Goal: Communication & Community: Answer question/provide support

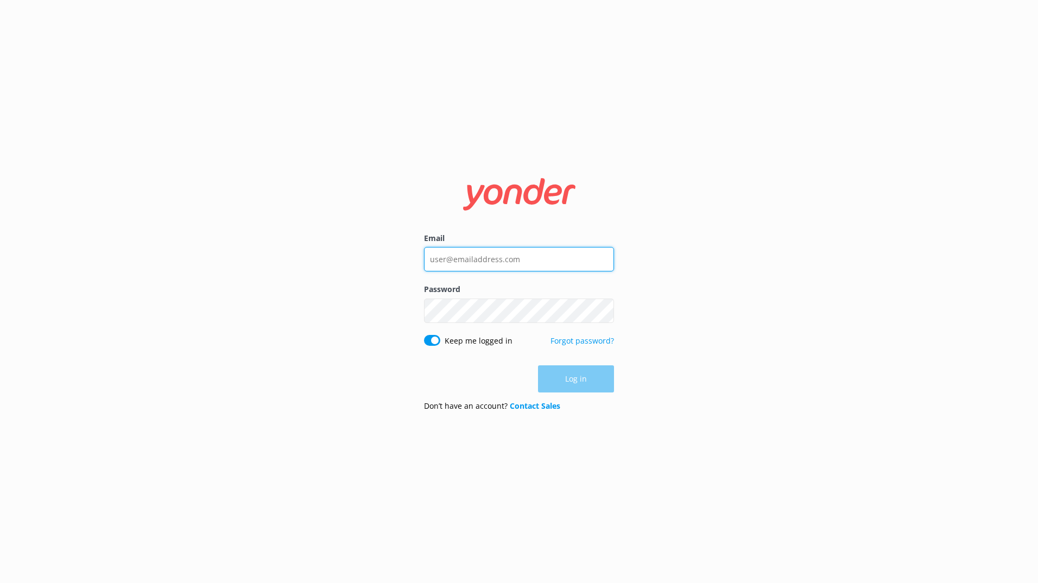
type input "daniel.mckenna@wetaworkshop.co.nz"
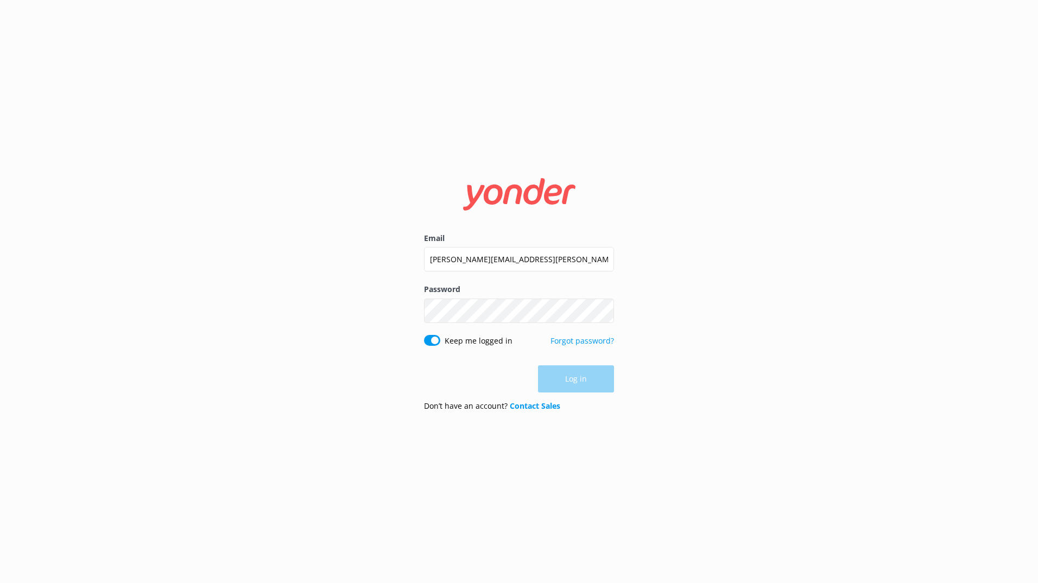
click at [574, 378] on div "Log in" at bounding box center [519, 378] width 190 height 27
click at [575, 383] on button "Log in" at bounding box center [576, 379] width 76 height 27
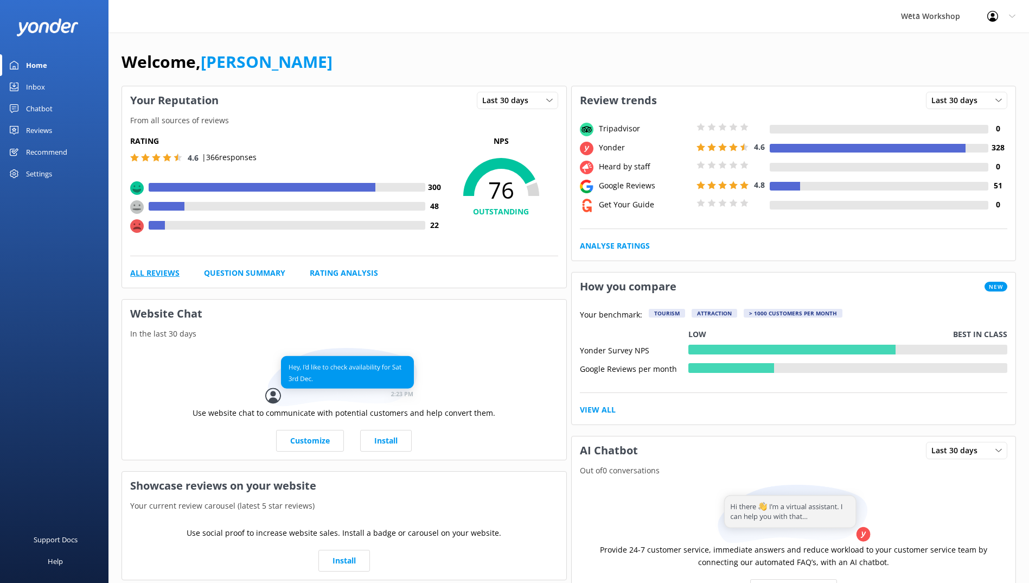
click at [165, 274] on link "All Reviews" at bounding box center [154, 273] width 49 height 12
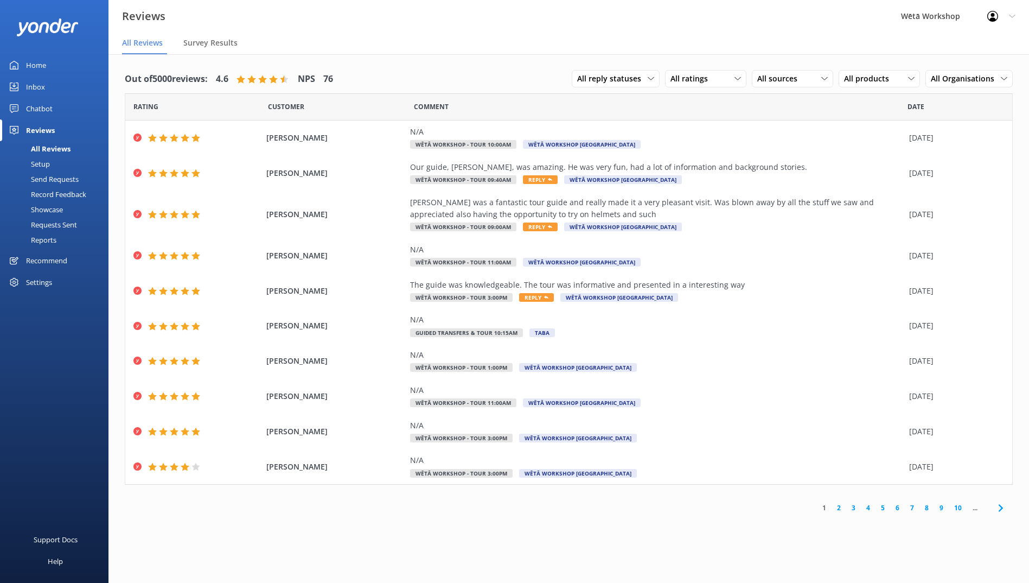
click at [840, 511] on link "2" at bounding box center [839, 508] width 15 height 10
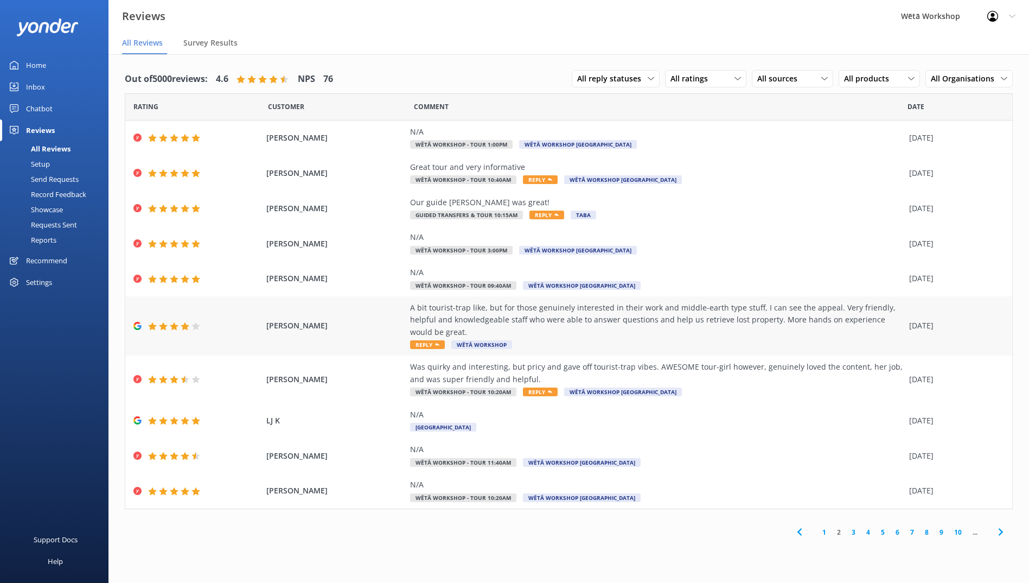
click at [613, 320] on div "A bit tourist-trap like, but for those genuinely interested in their work and m…" at bounding box center [657, 320] width 494 height 36
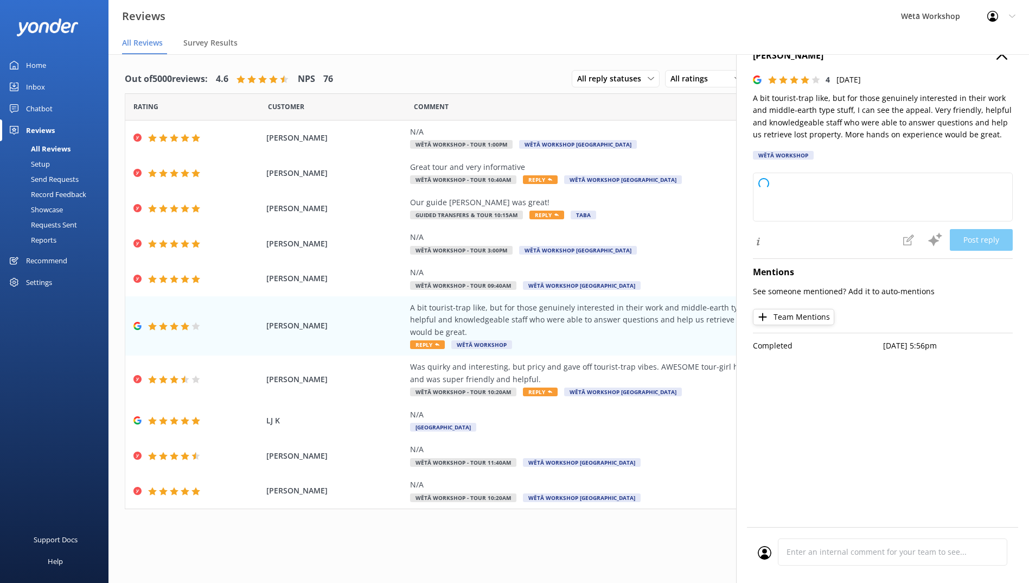
click at [1001, 56] on use "button" at bounding box center [1002, 54] width 11 height 11
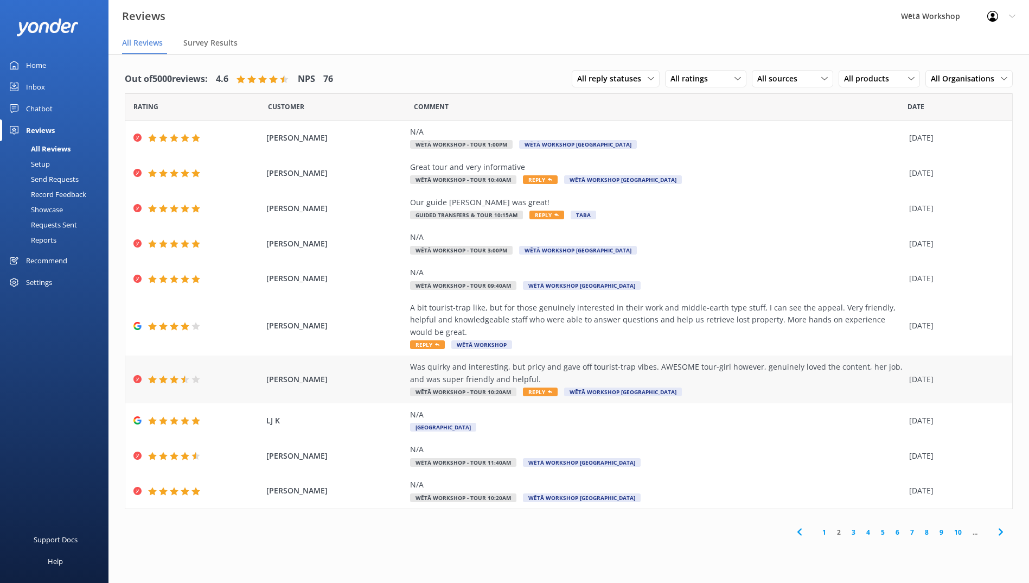
click at [687, 361] on div "Was quirky and interesting, but pricy and gave off tourist-trap vibes. AWESOME …" at bounding box center [657, 373] width 494 height 24
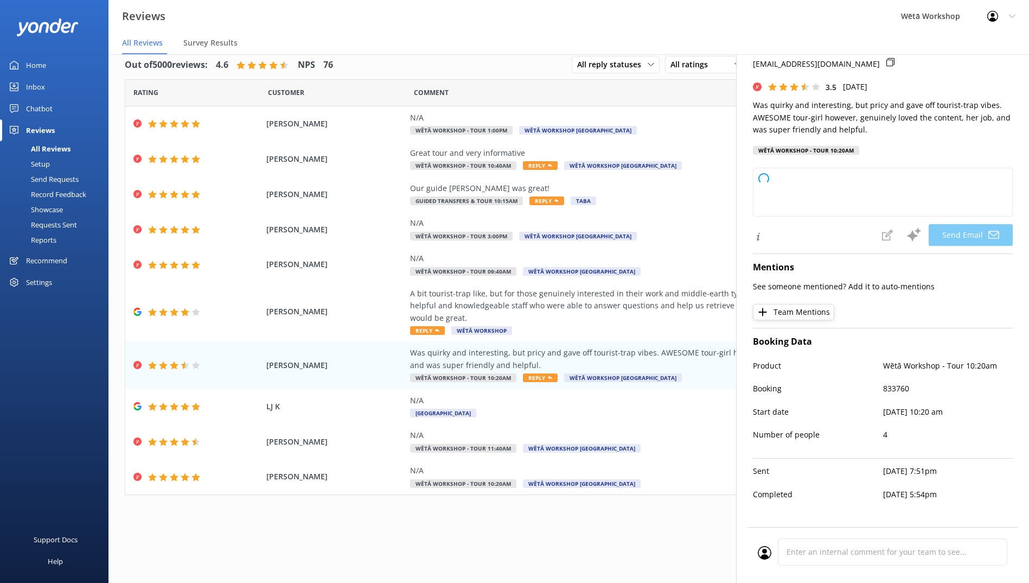
scroll to position [22, 0]
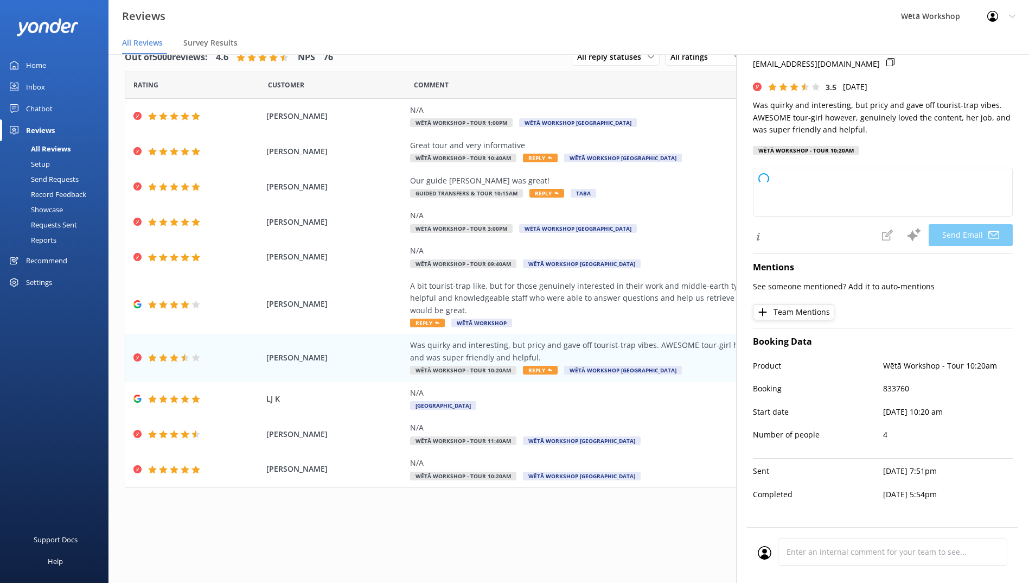
click at [523, 22] on div "Reviews Wētā Workshop Profile Settings Logout" at bounding box center [514, 16] width 1029 height 33
click at [542, 339] on div "Was quirky and interesting, but pricy and gave off tourist-trap vibes. AWESOME …" at bounding box center [657, 351] width 494 height 24
click at [561, 299] on div "A bit tourist-trap like, but for those genuinely interested in their work and m…" at bounding box center [657, 298] width 494 height 36
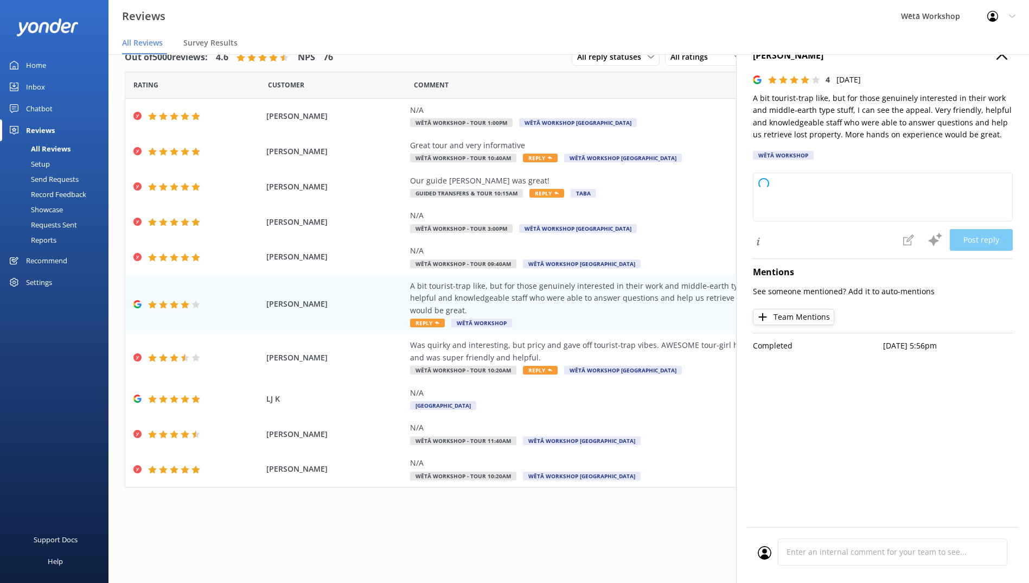
click at [702, 517] on div "Out of 5000 reviews: 4.6 NPS 76 All reply statuses All reply statuses Needs a r…" at bounding box center [569, 283] width 921 height 501
click at [800, 500] on div "Jaiden Patel 4 Wed, 20th Aug 2025 A bit tourist-trap like, but for those genuin…" at bounding box center [882, 324] width 293 height 583
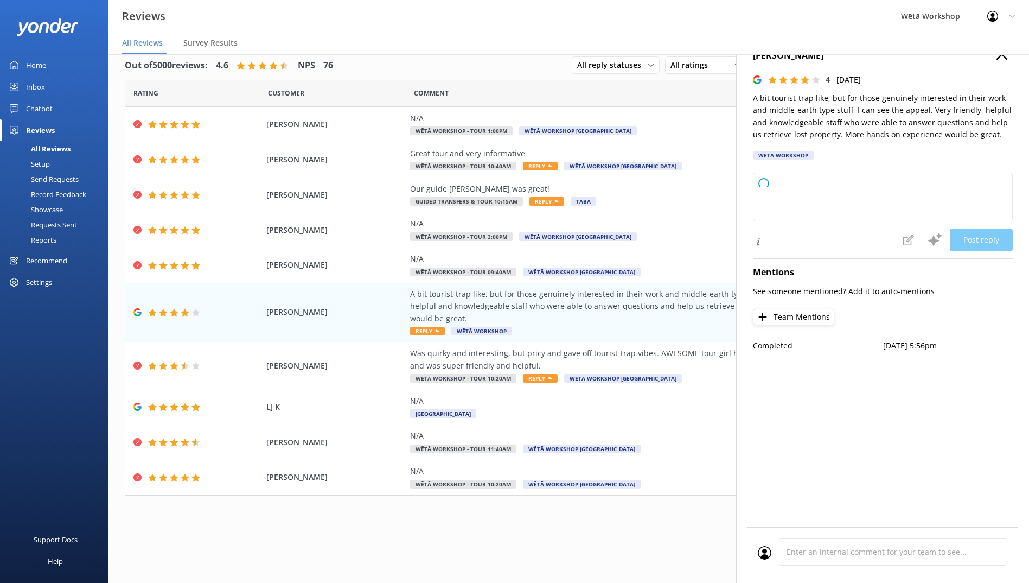
scroll to position [0, 0]
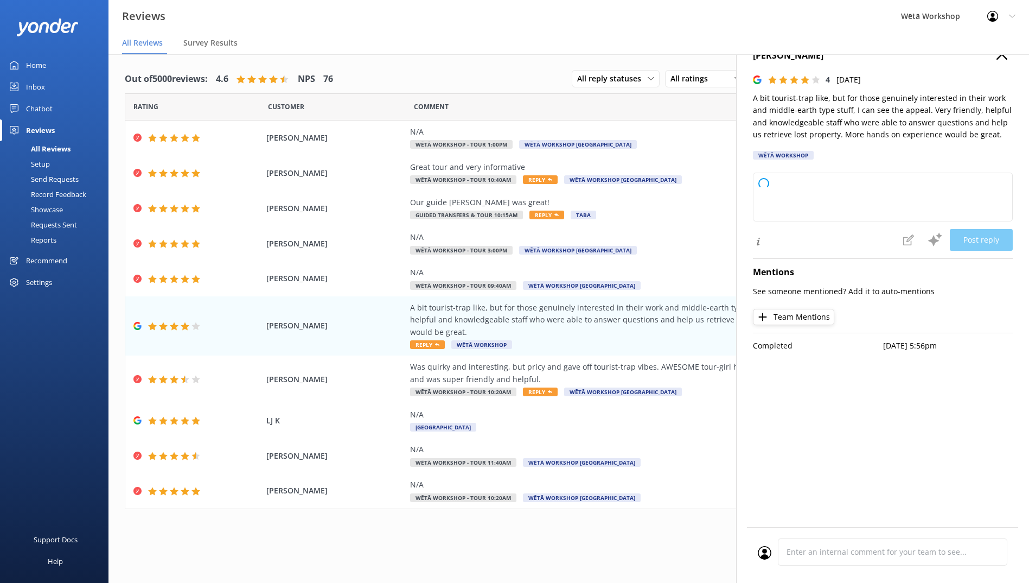
click at [1000, 61] on h4 "Jaiden Patel" at bounding box center [883, 56] width 260 height 14
click at [1000, 58] on icon "button" at bounding box center [1002, 54] width 11 height 11
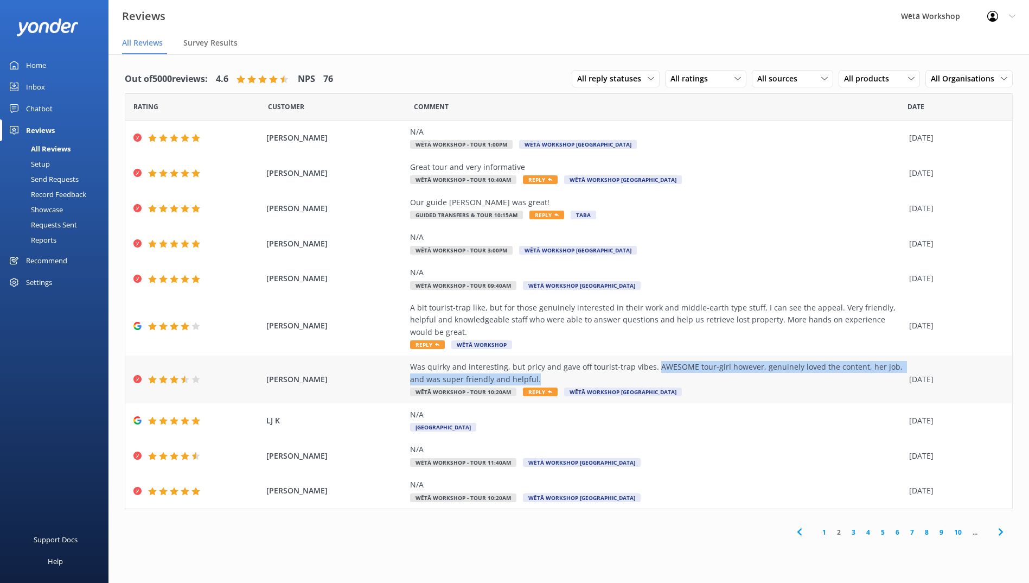
drag, startPoint x: 653, startPoint y: 355, endPoint x: 710, endPoint y: 363, distance: 57.5
click at [710, 363] on div "Was quirky and interesting, but pricy and gave off tourist-trap vibes. AWESOME …" at bounding box center [657, 373] width 494 height 24
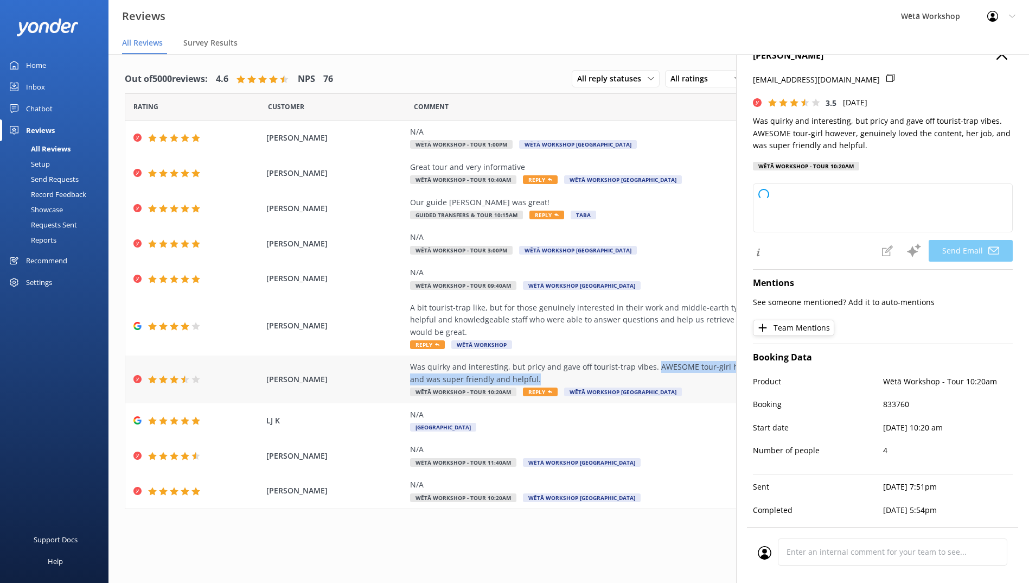
copy div "AWESOME tour-girl however, genuinely loved the content, her job, and was super …"
click at [997, 55] on use "button" at bounding box center [1002, 54] width 11 height 11
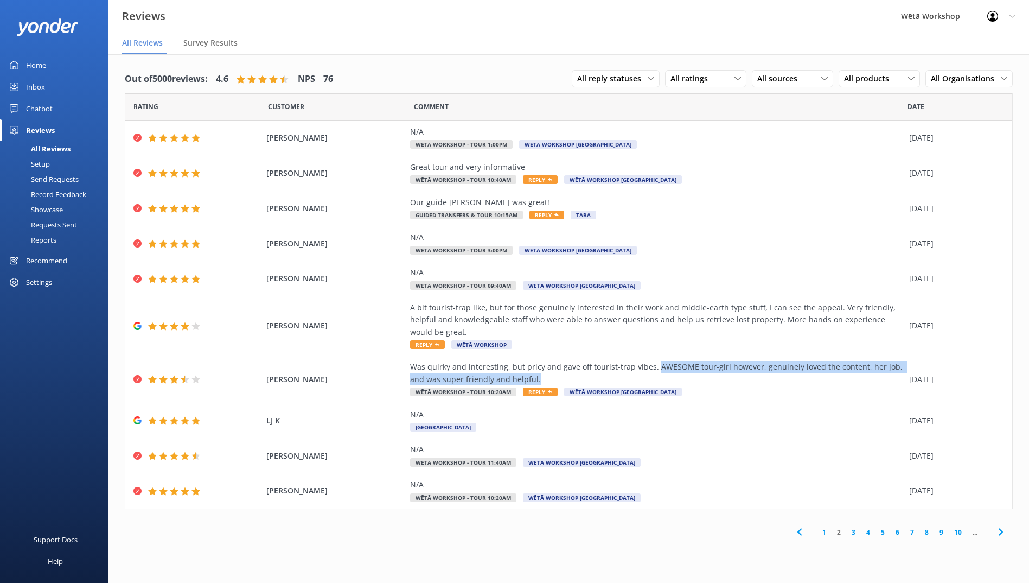
click at [854, 527] on link "3" at bounding box center [854, 532] width 15 height 10
click at [867, 527] on link "4" at bounding box center [868, 532] width 15 height 10
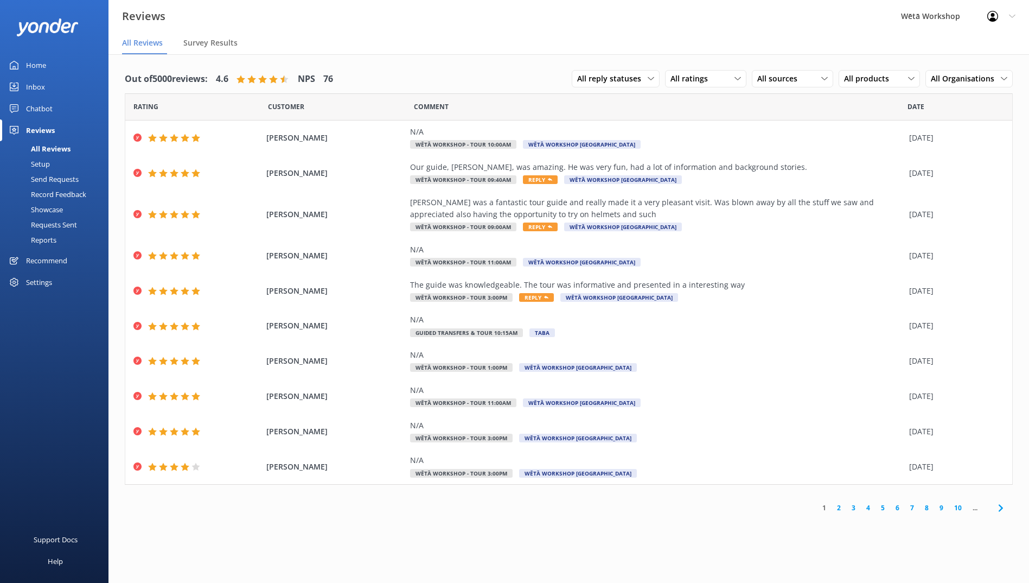
click at [856, 509] on link "3" at bounding box center [854, 508] width 15 height 10
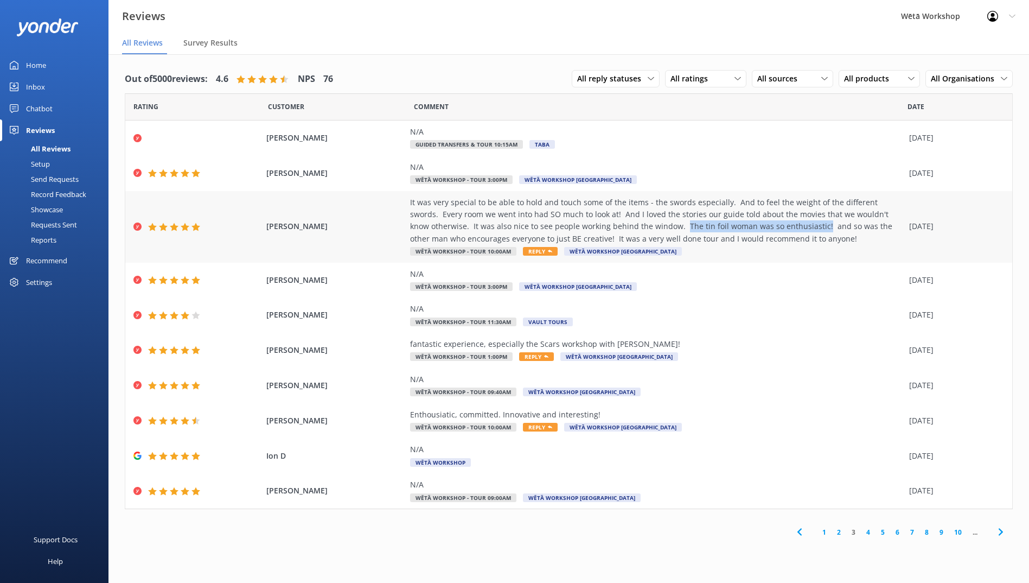
drag, startPoint x: 620, startPoint y: 225, endPoint x: 758, endPoint y: 231, distance: 137.5
click at [758, 231] on div "It was very special to be able to hold and touch some of the items - the swords…" at bounding box center [657, 220] width 494 height 49
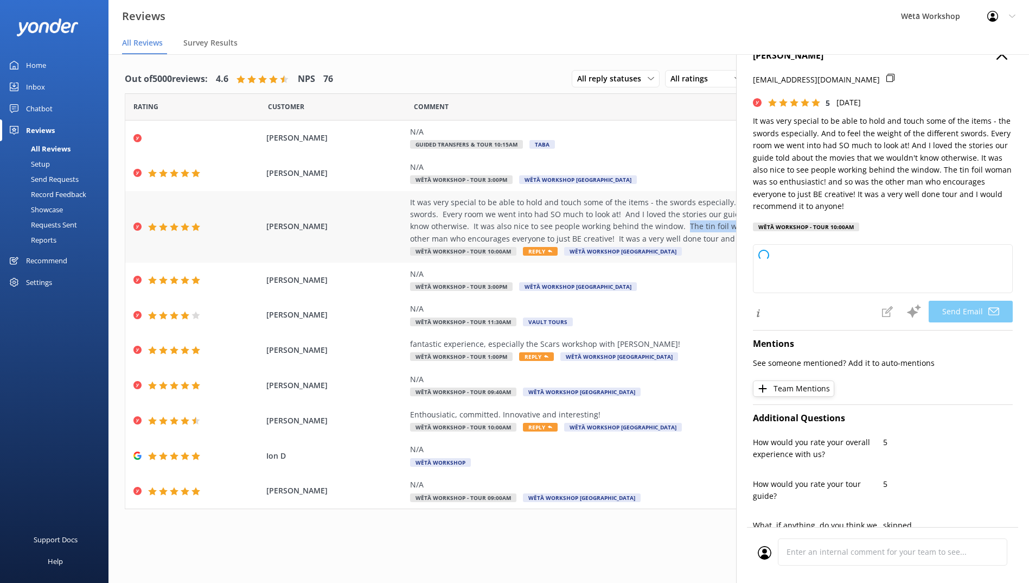
copy div "The tin foil woman was so enthusiastic!"
type textarea "Kia ora Cindy, Thank you so much for your wonderful feedback! We're thrilled to…"
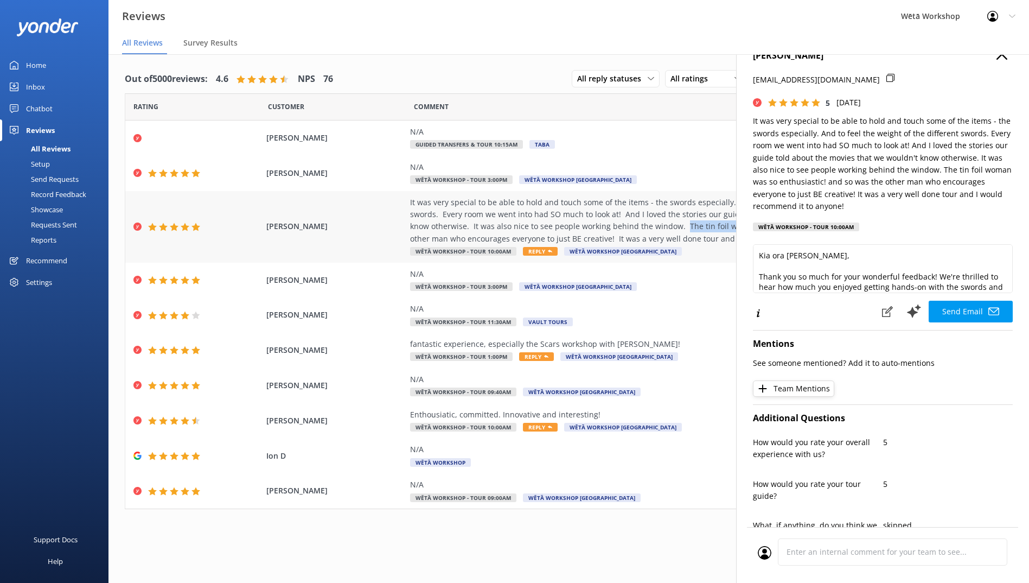
drag, startPoint x: 342, startPoint y: 224, endPoint x: 268, endPoint y: 223, distance: 74.4
click at [268, 223] on span "CINDY KOMARECHKA" at bounding box center [335, 226] width 138 height 12
copy span "CINDY KOMARECHKA"
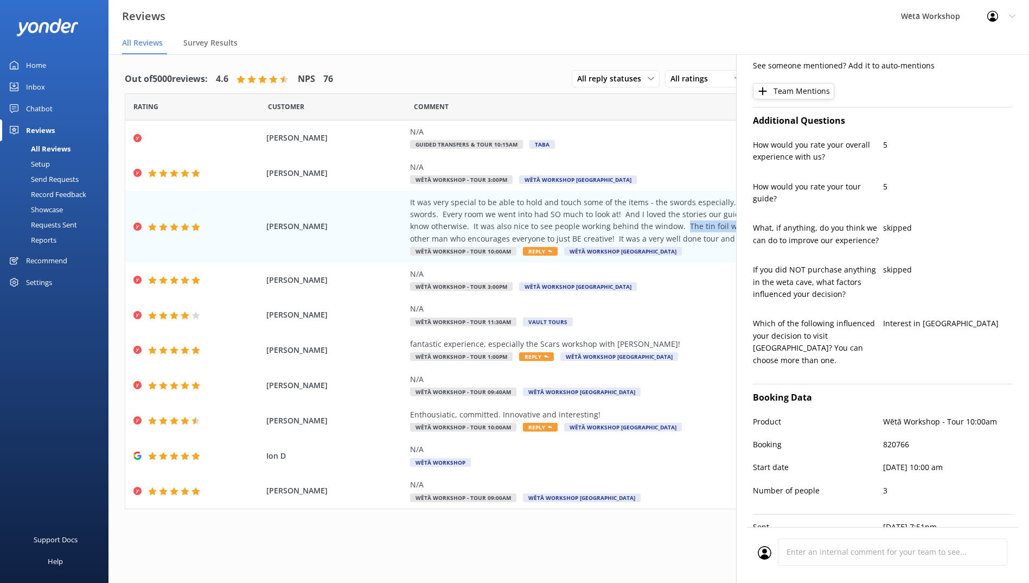
scroll to position [326, 0]
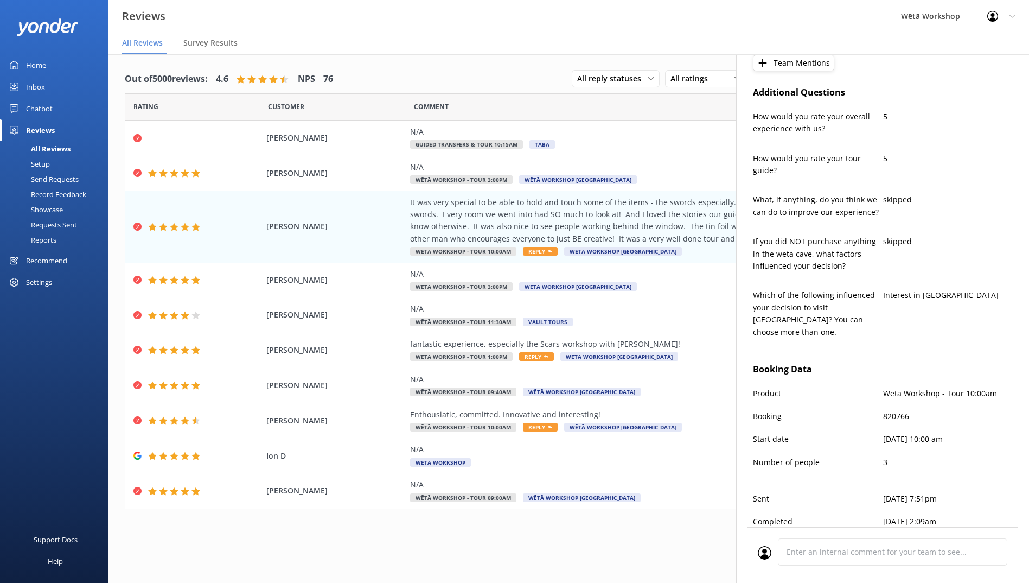
click at [1014, 12] on div "Profile Settings Logout" at bounding box center [1001, 16] width 55 height 33
click at [1012, 21] on div "Profile Settings Logout" at bounding box center [1001, 16] width 55 height 33
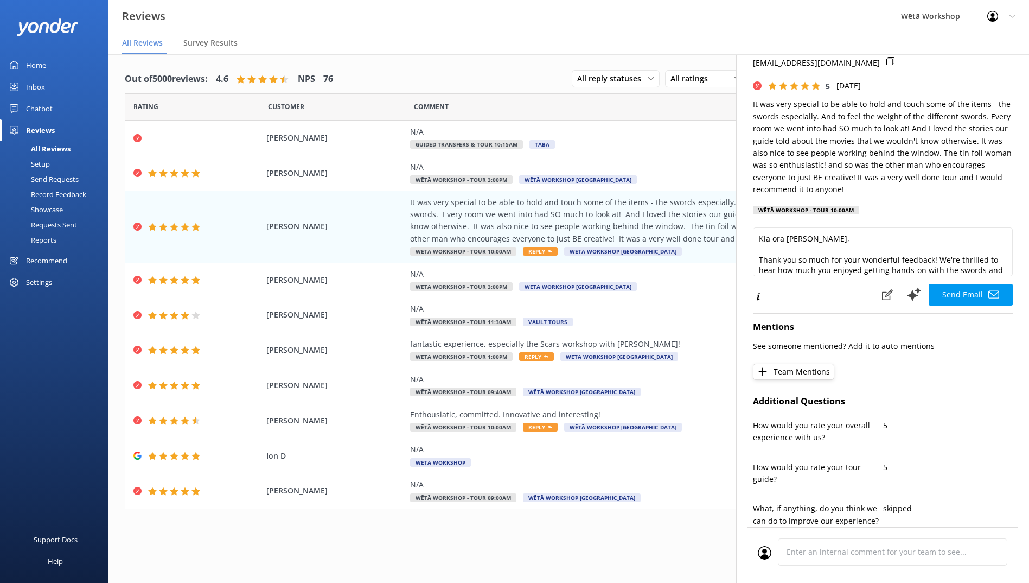
scroll to position [0, 0]
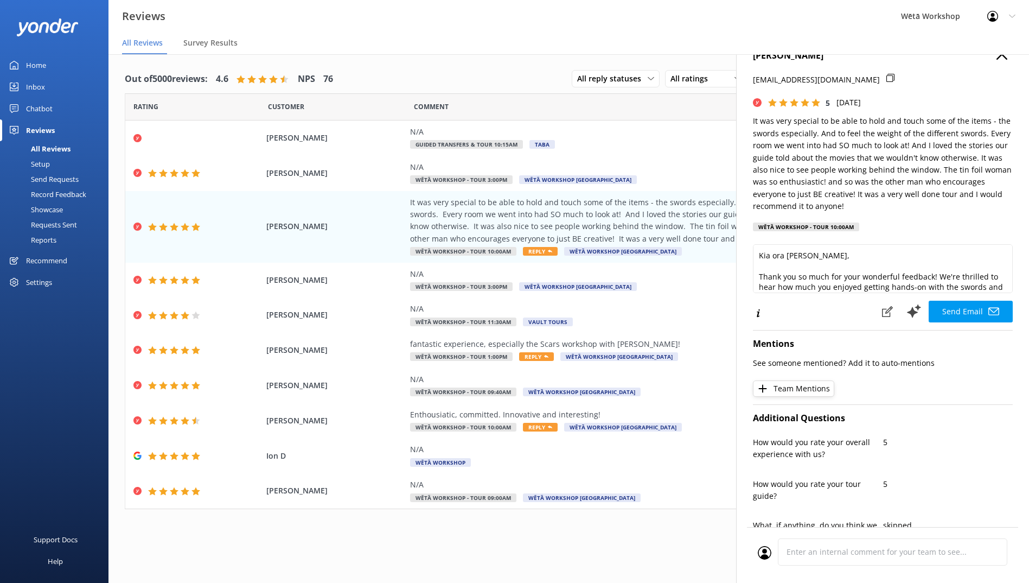
click at [997, 58] on icon "button" at bounding box center [1002, 54] width 11 height 11
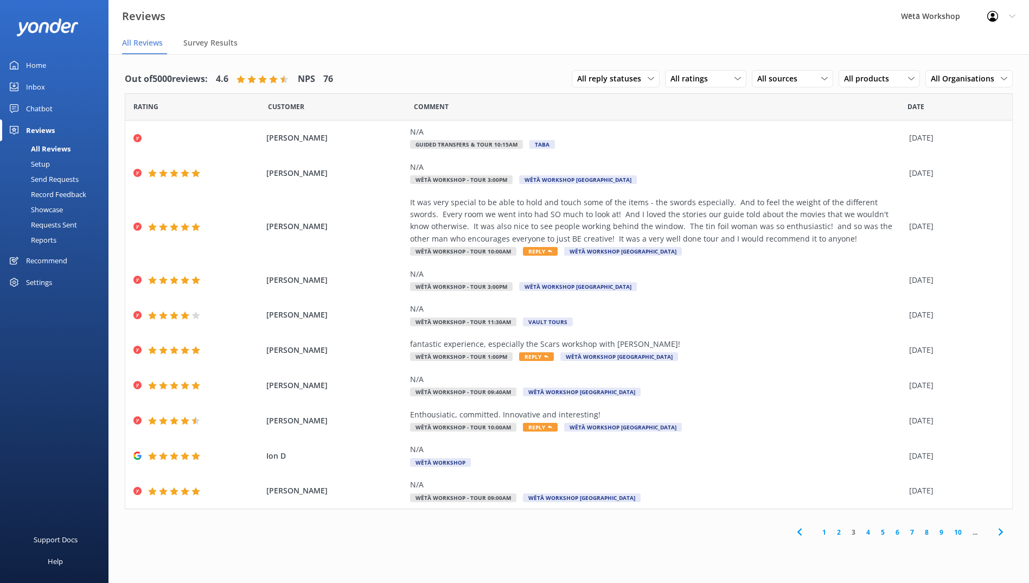
click at [868, 534] on link "4" at bounding box center [868, 532] width 15 height 10
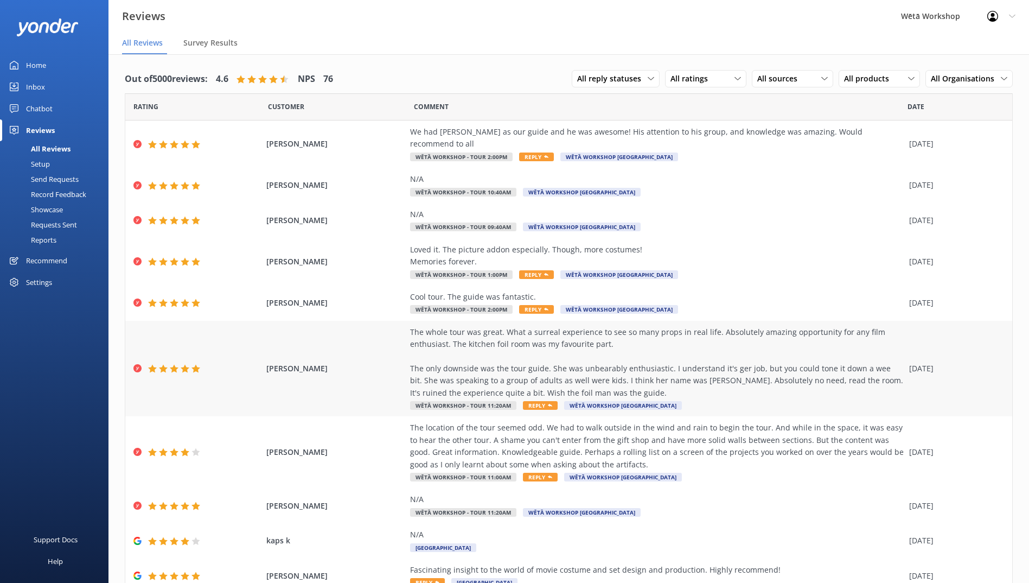
click at [744, 367] on div "The whole tour was great. What a surreal experience to see so many props in rea…" at bounding box center [657, 362] width 494 height 73
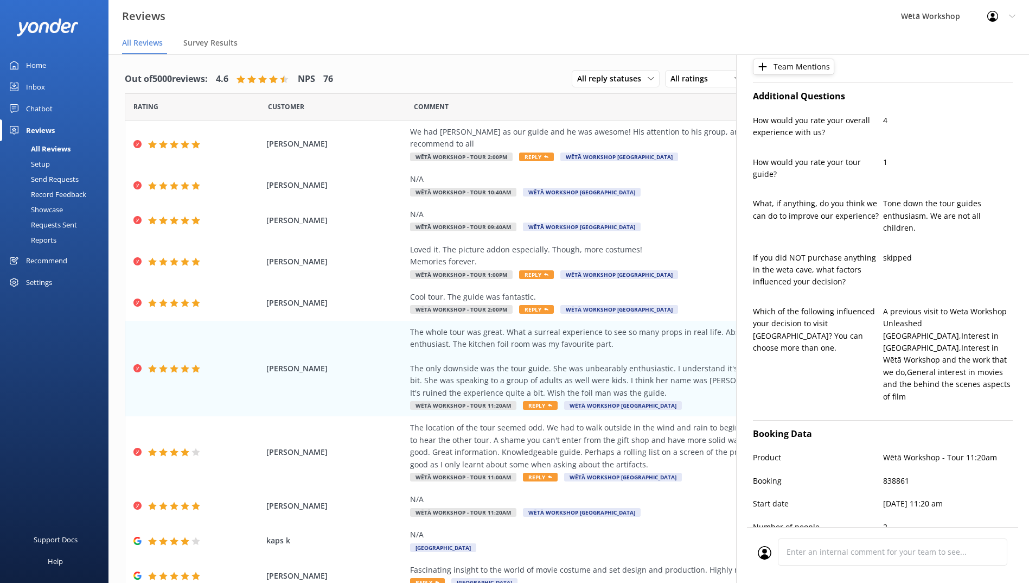
scroll to position [380, 0]
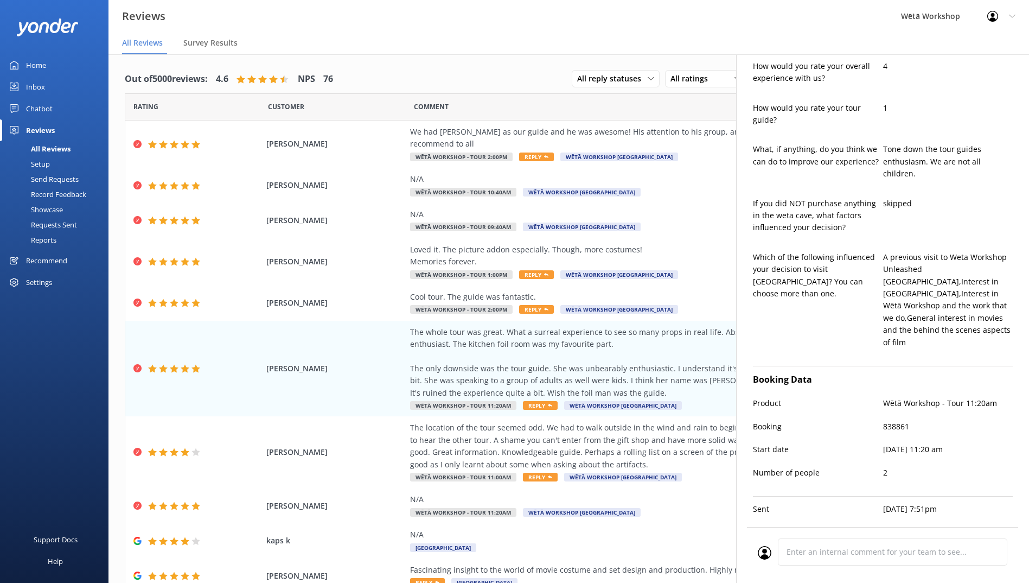
type textarea "Kia ora Maya, Thank you so much for sharing your thoughts and for your fantasti…"
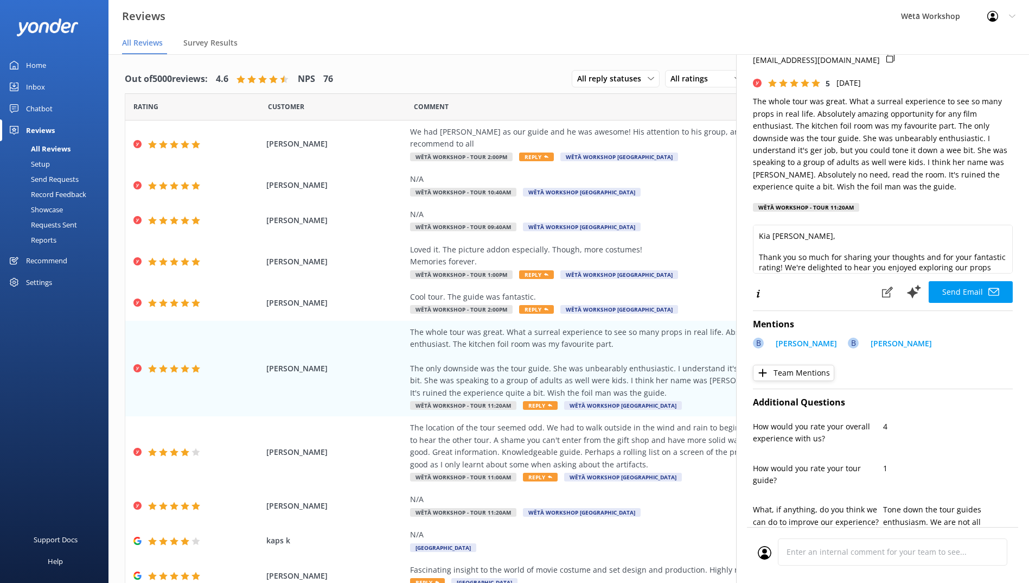
scroll to position [0, 0]
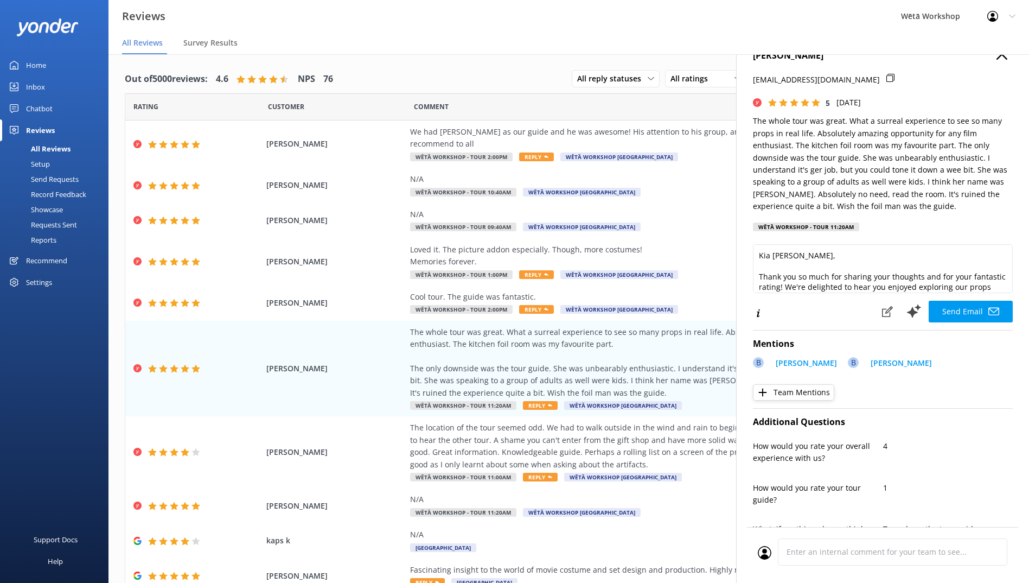
click at [997, 56] on icon "button" at bounding box center [1002, 54] width 11 height 11
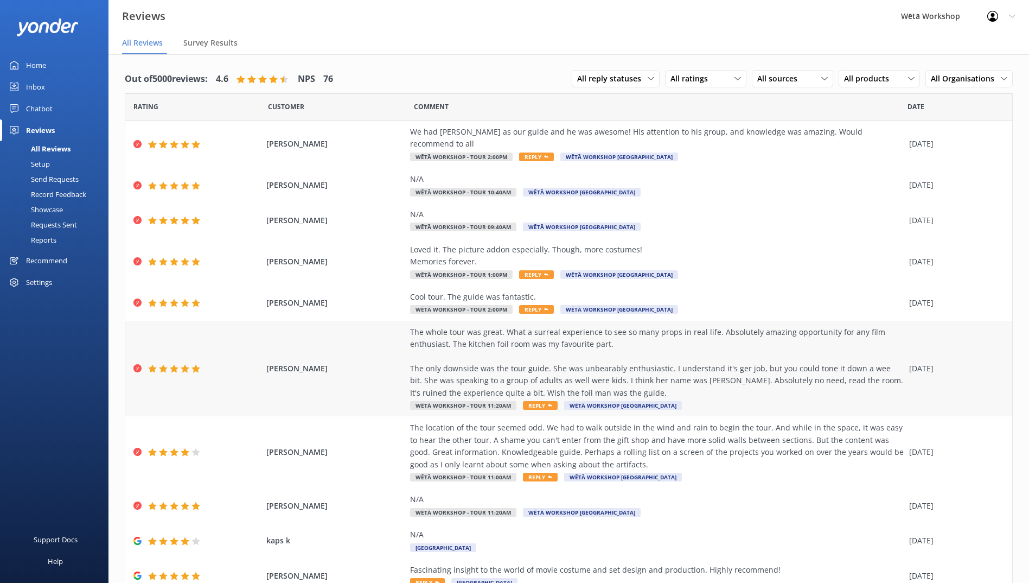
scroll to position [34, 0]
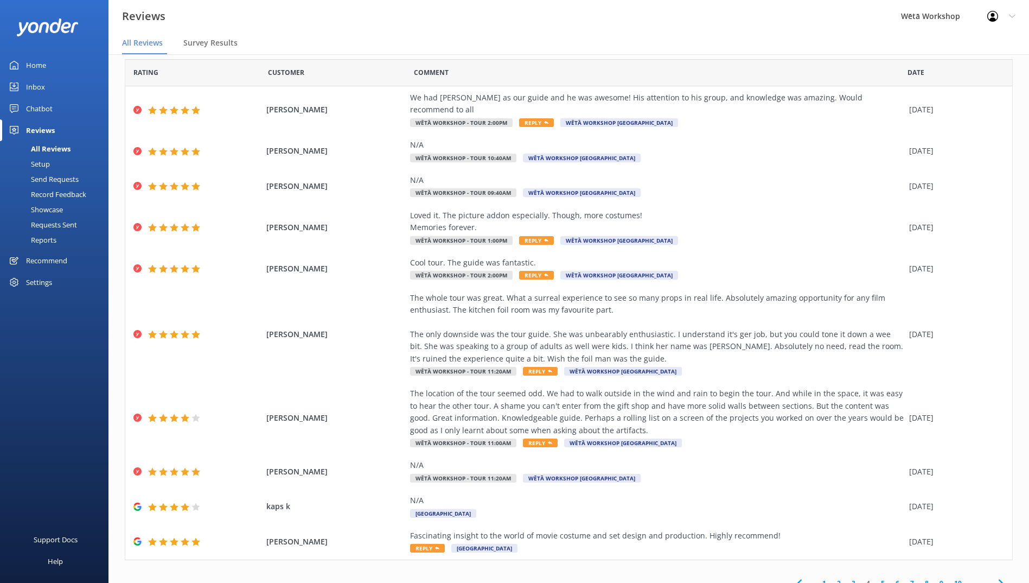
click at [876, 578] on link "5" at bounding box center [883, 583] width 15 height 10
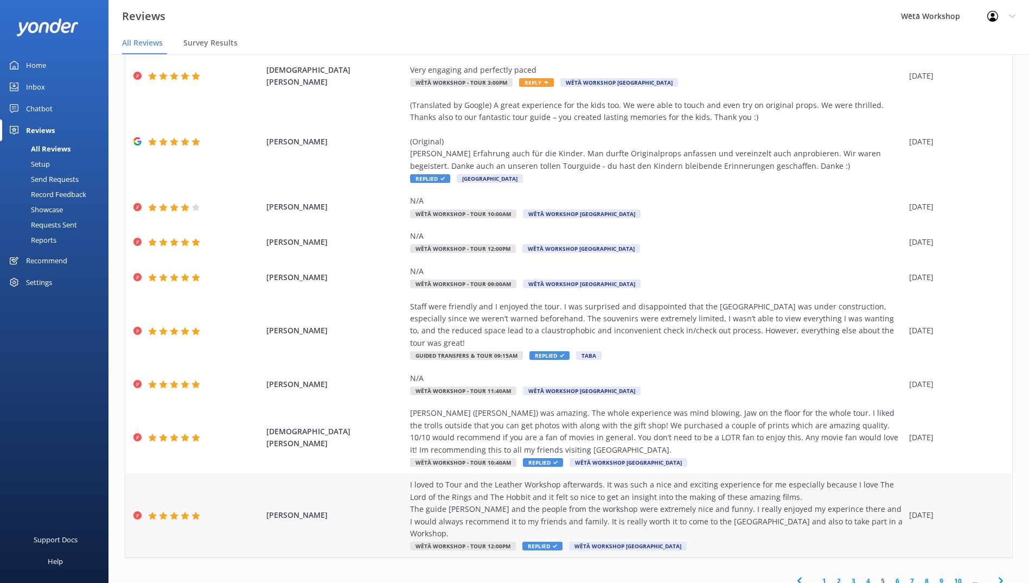
scroll to position [22, 0]
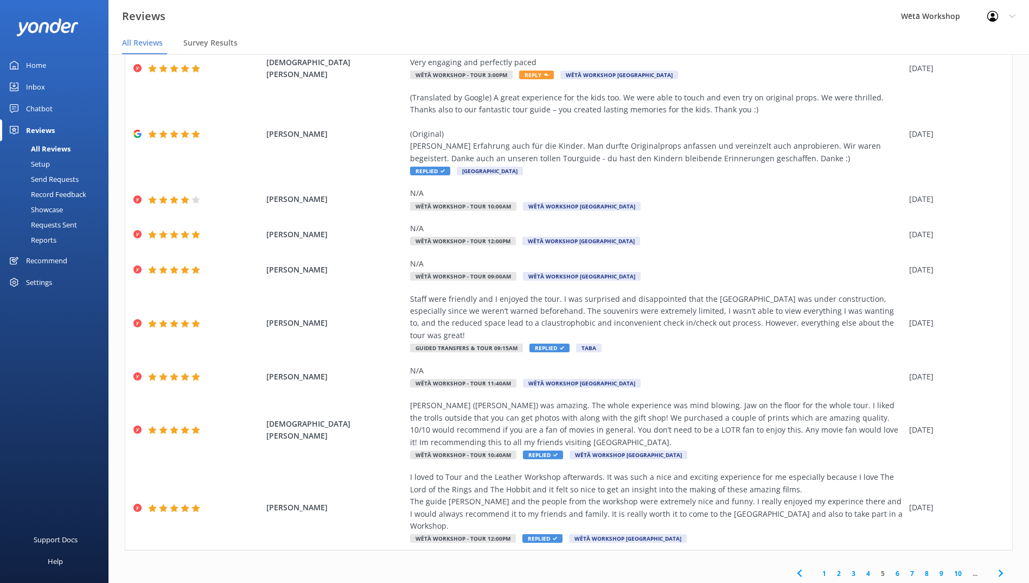
click at [862, 568] on link "4" at bounding box center [868, 573] width 15 height 10
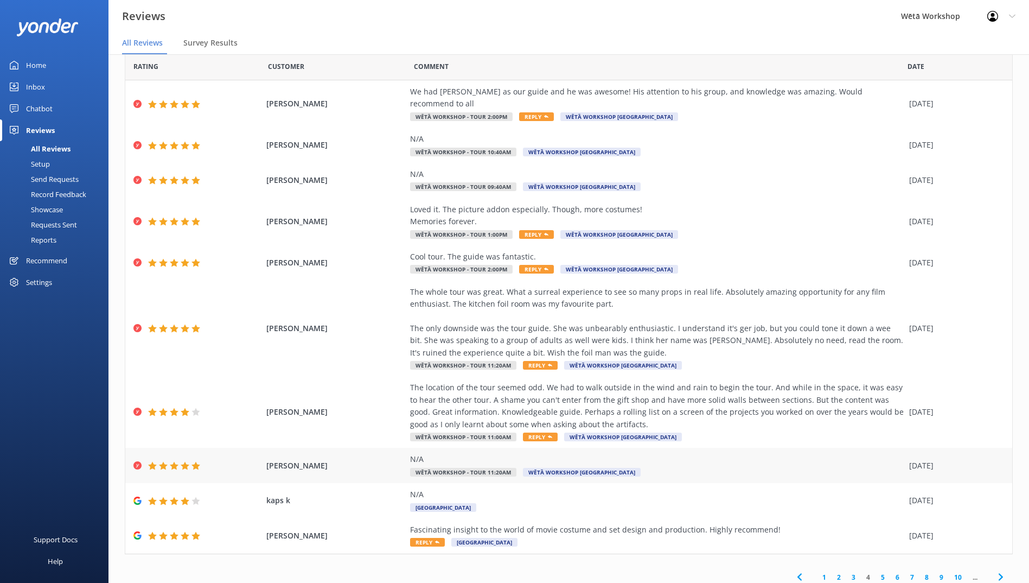
scroll to position [34, 0]
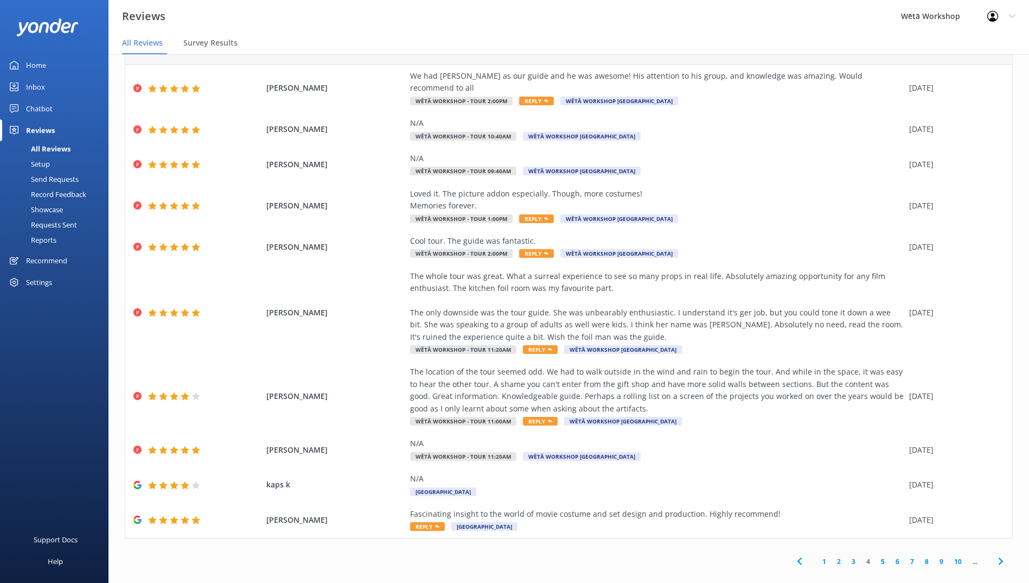
click at [876, 556] on link "5" at bounding box center [883, 561] width 15 height 10
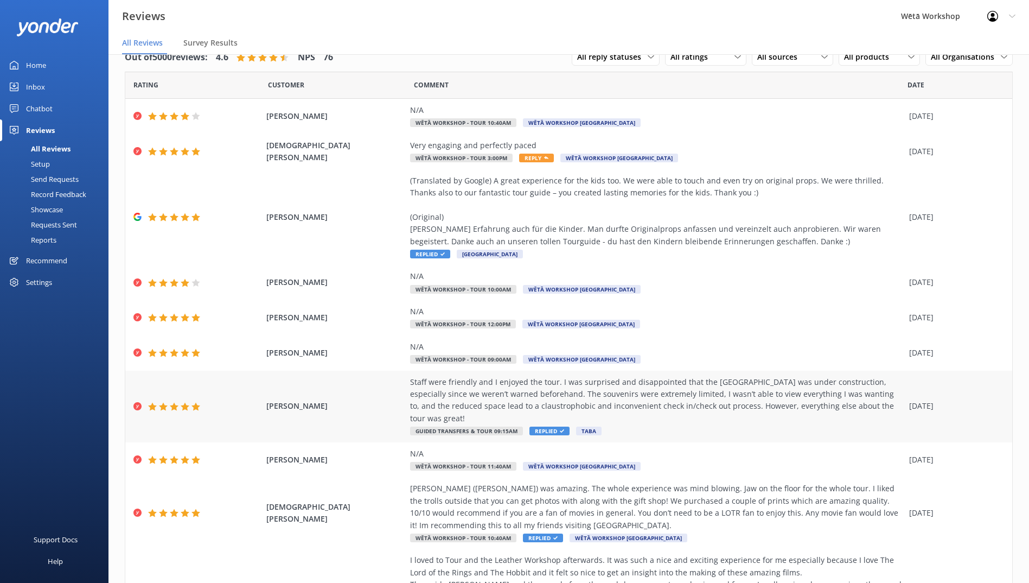
click at [289, 400] on span "KERRY HOWARD" at bounding box center [335, 406] width 138 height 12
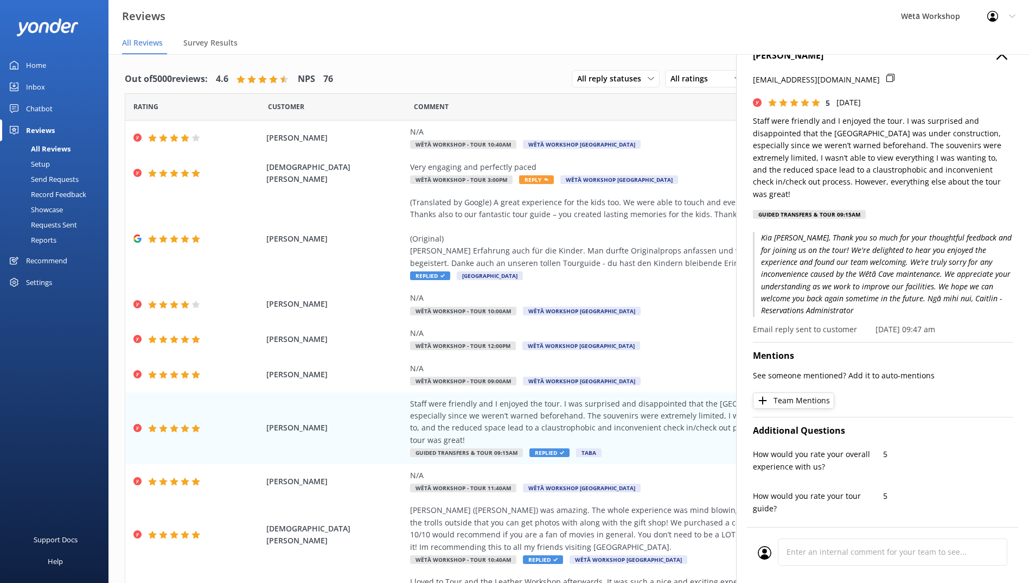
click at [997, 58] on icon "button" at bounding box center [1002, 54] width 11 height 11
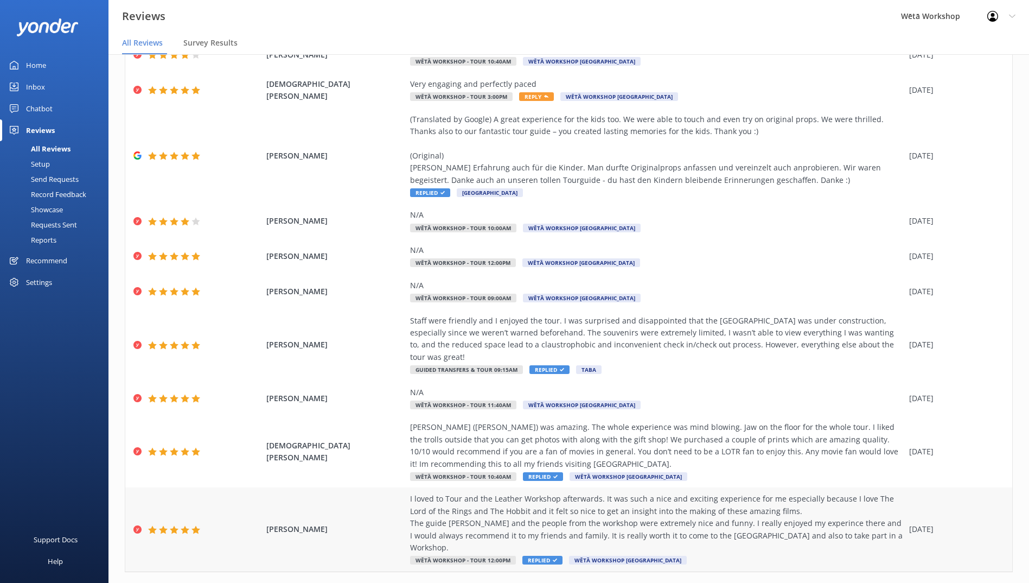
scroll to position [22, 0]
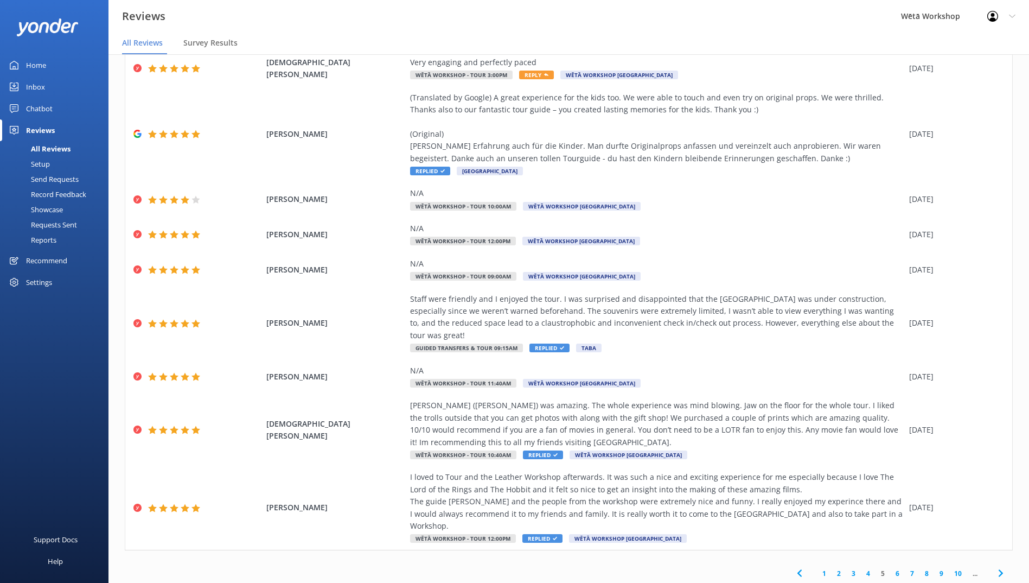
click at [891, 568] on link "6" at bounding box center [898, 573] width 15 height 10
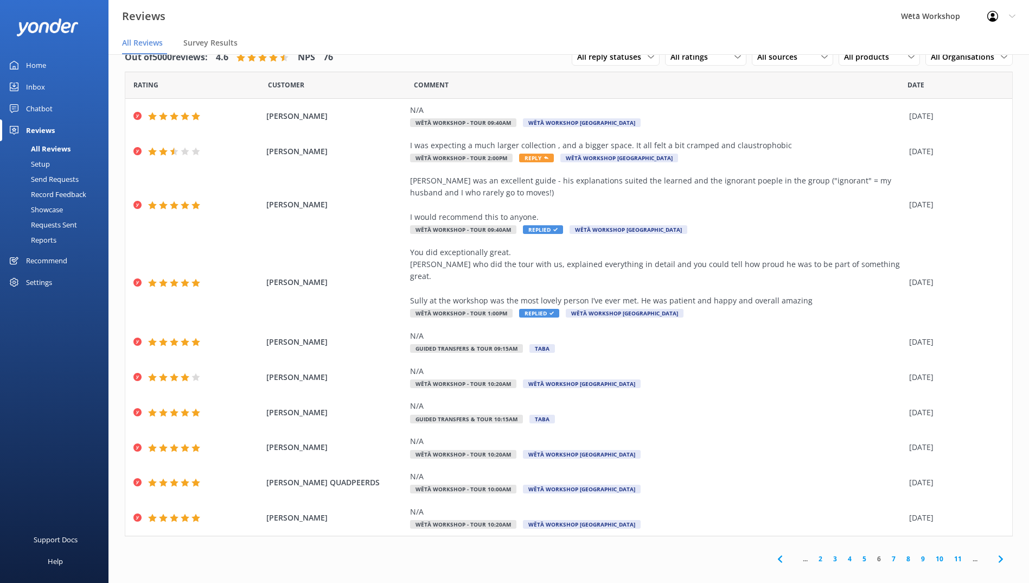
click at [893, 554] on link "7" at bounding box center [894, 559] width 15 height 10
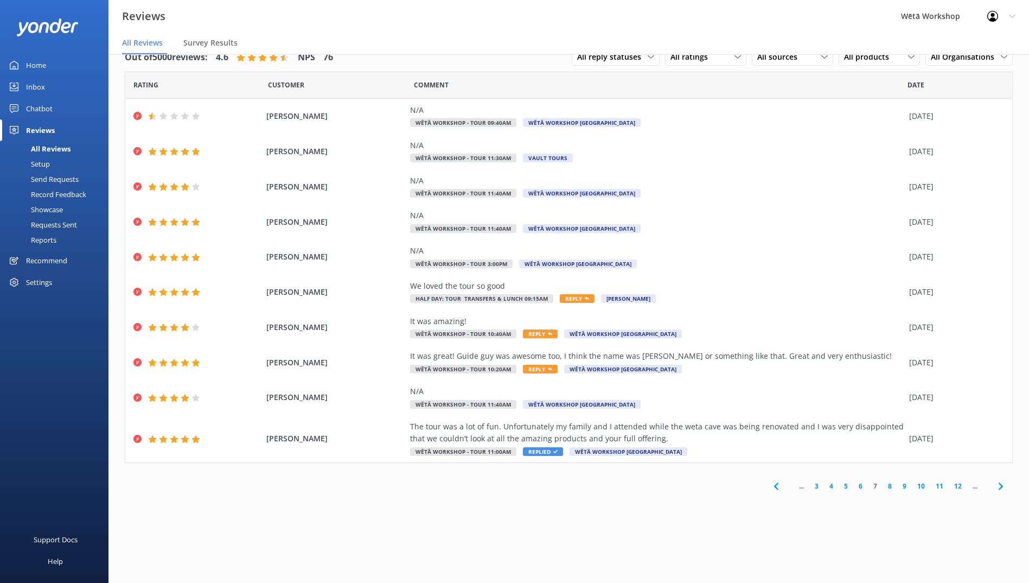
click at [889, 487] on link "8" at bounding box center [890, 486] width 15 height 10
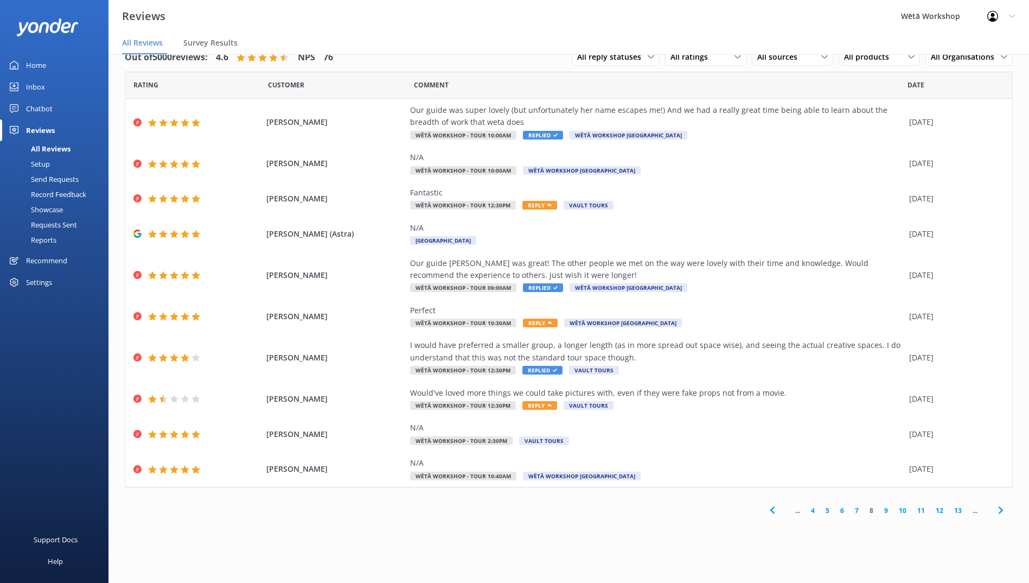
click at [887, 511] on link "9" at bounding box center [886, 510] width 15 height 10
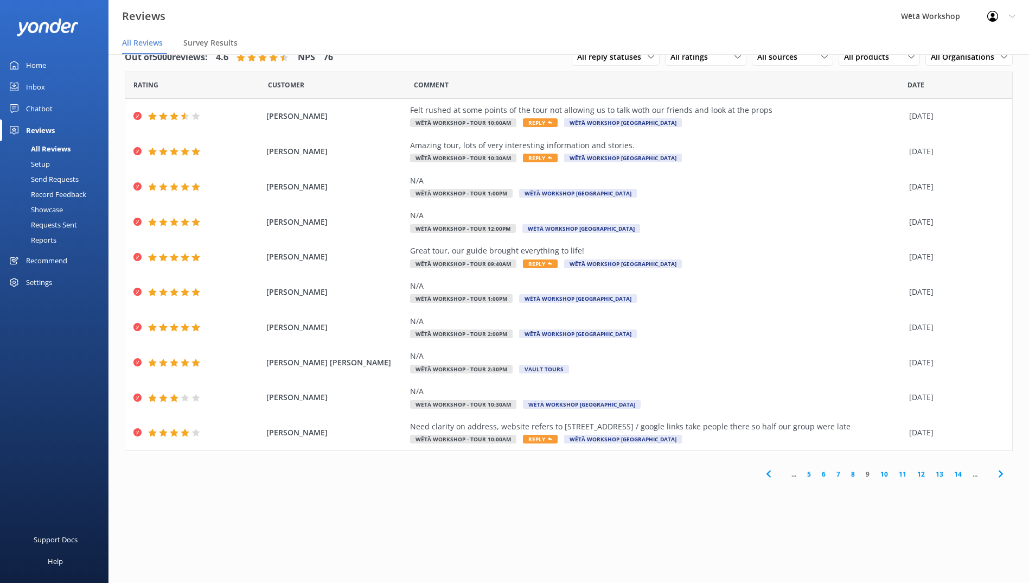
click at [885, 472] on link "10" at bounding box center [884, 474] width 18 height 10
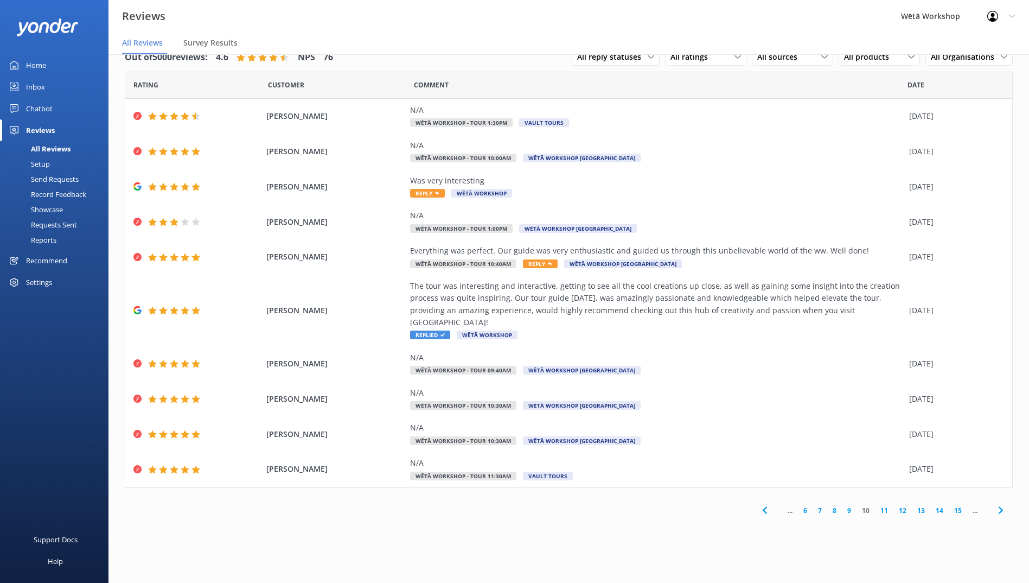
click at [883, 505] on link "11" at bounding box center [884, 510] width 18 height 10
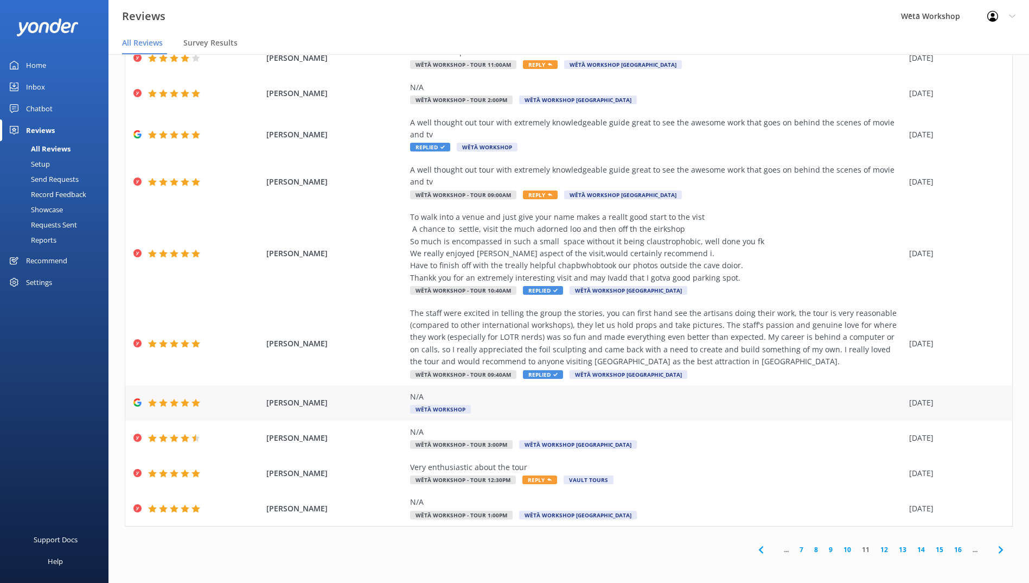
scroll to position [59, 0]
click at [875, 551] on link "12" at bounding box center [884, 549] width 18 height 10
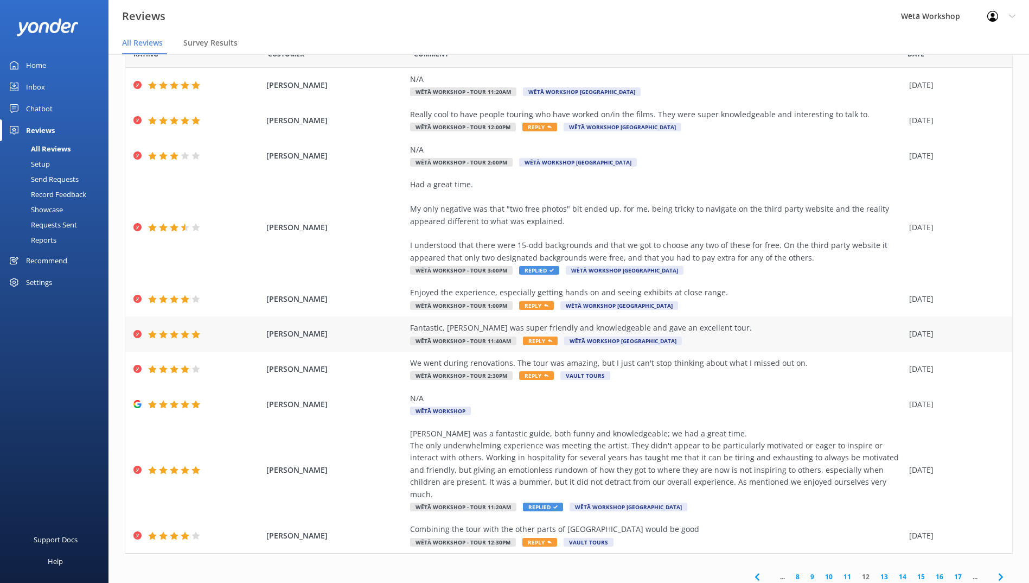
scroll to position [47, 0]
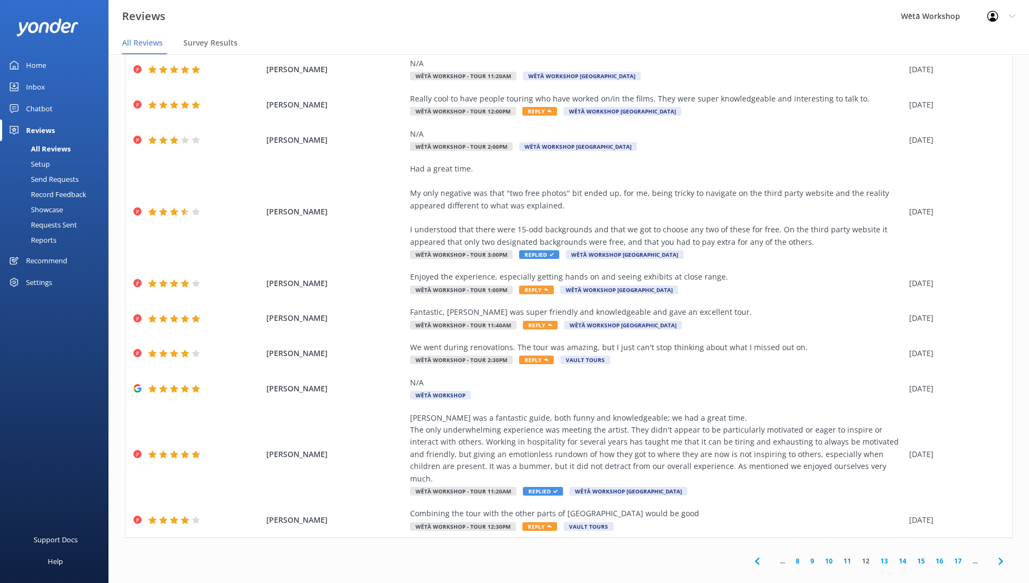
click at [876, 556] on link "13" at bounding box center [884, 561] width 18 height 10
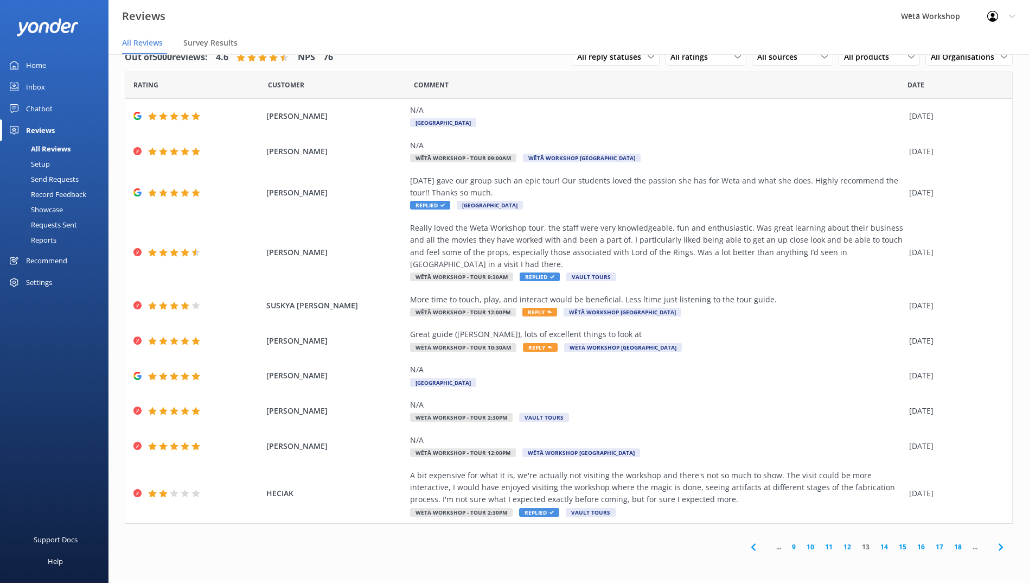
click at [54, 148] on div "All Reviews" at bounding box center [39, 148] width 64 height 15
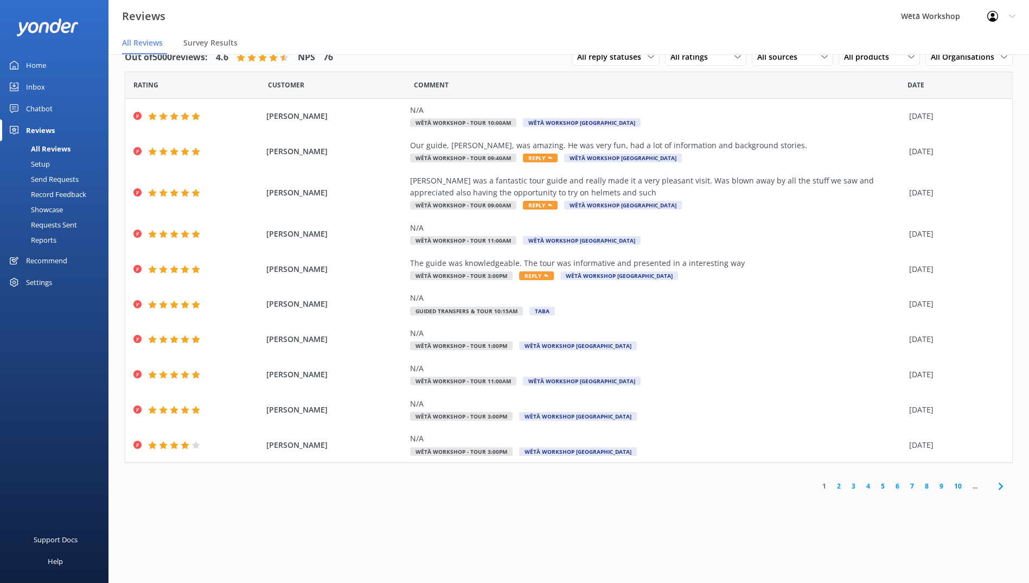
click at [56, 26] on img at bounding box center [47, 27] width 62 height 18
click at [41, 31] on img at bounding box center [47, 27] width 62 height 18
click at [33, 61] on div "Home" at bounding box center [36, 65] width 20 height 22
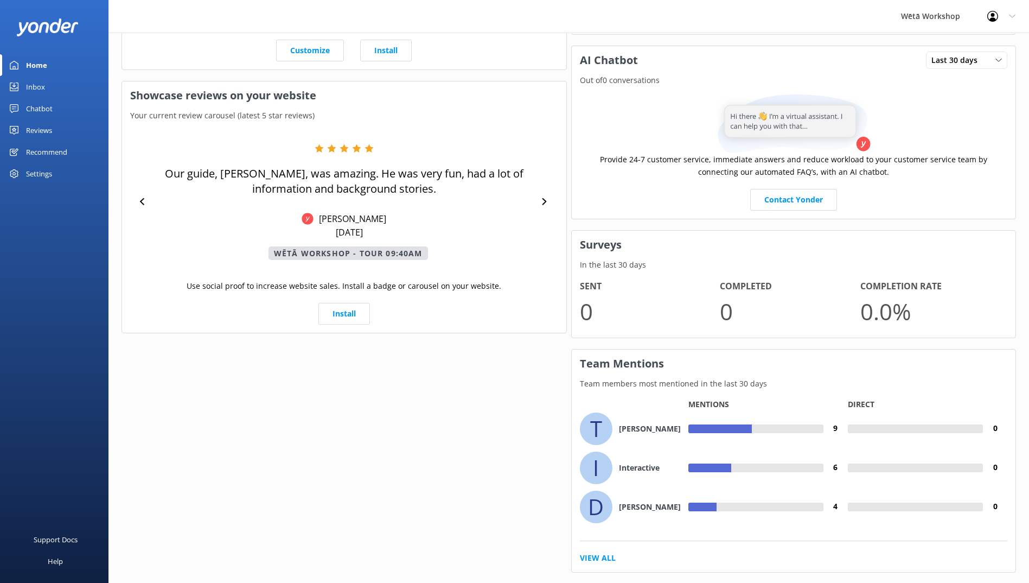
scroll to position [412, 0]
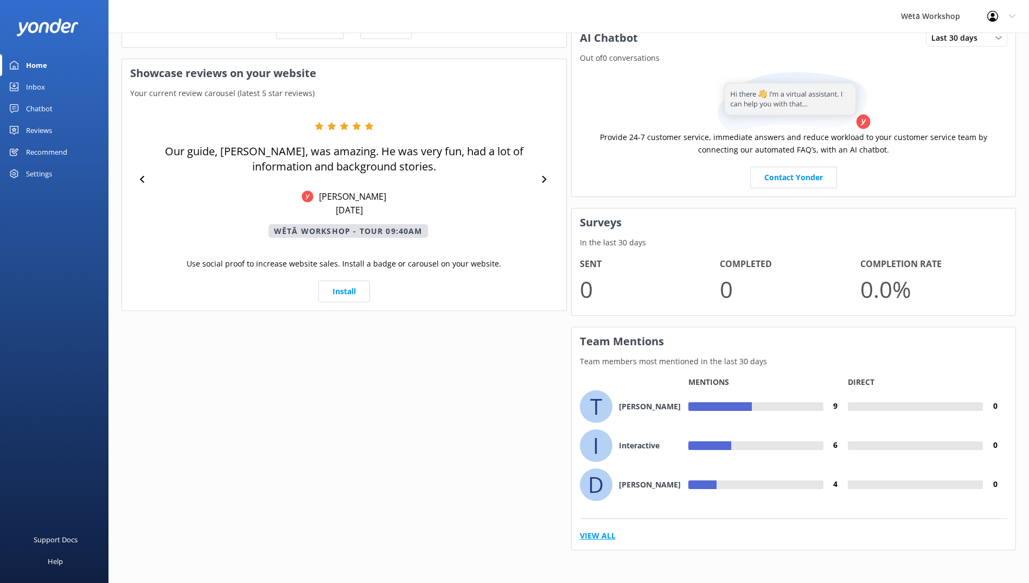
click at [597, 536] on link "View All" at bounding box center [598, 536] width 36 height 12
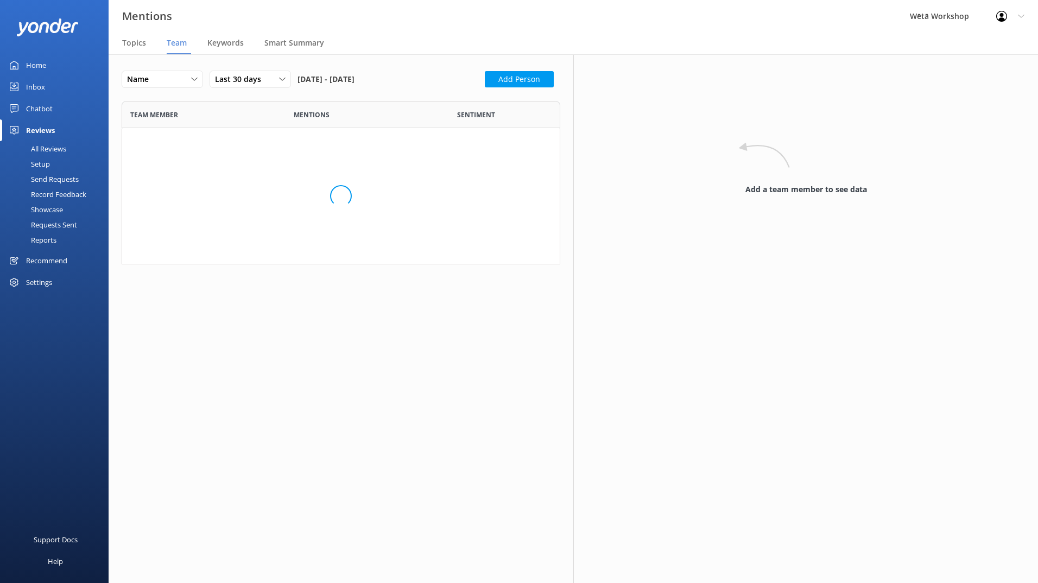
scroll to position [2624, 422]
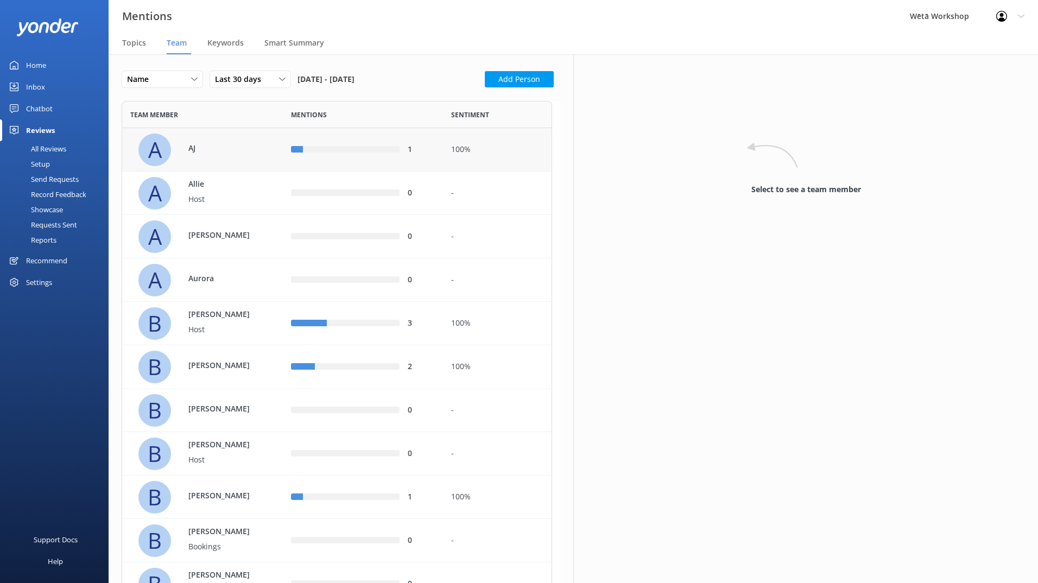
click at [232, 155] on div "AJ" at bounding box center [217, 149] width 81 height 15
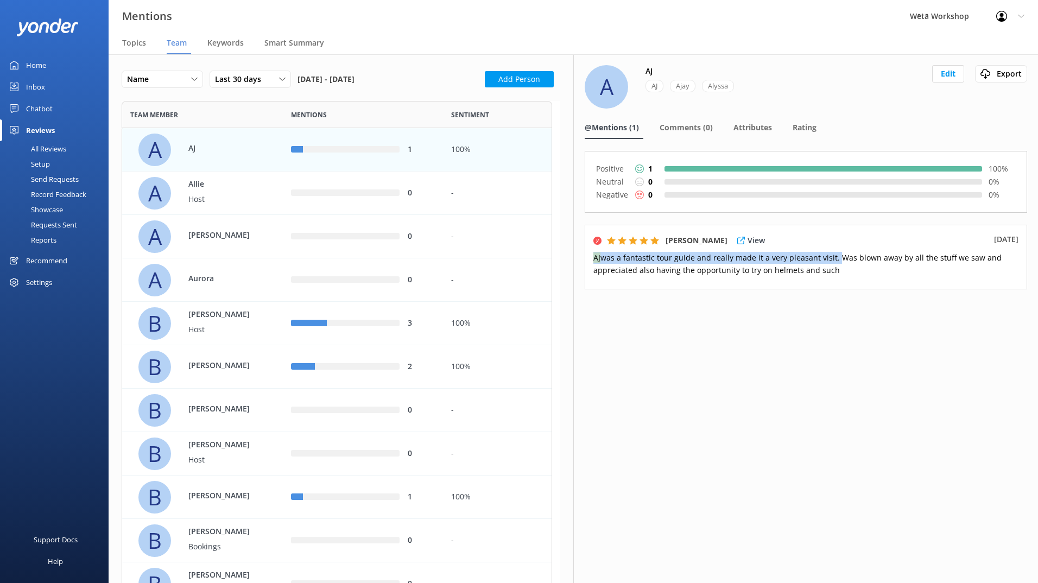
drag, startPoint x: 593, startPoint y: 257, endPoint x: 832, endPoint y: 262, distance: 239.4
click at [832, 262] on span "[PERSON_NAME] was a fantastic tour guide and really made it a very pleasant vis…" at bounding box center [797, 263] width 408 height 22
copy span "[PERSON_NAME] was a fantastic tour guide and really made it a very pleasant vis…"
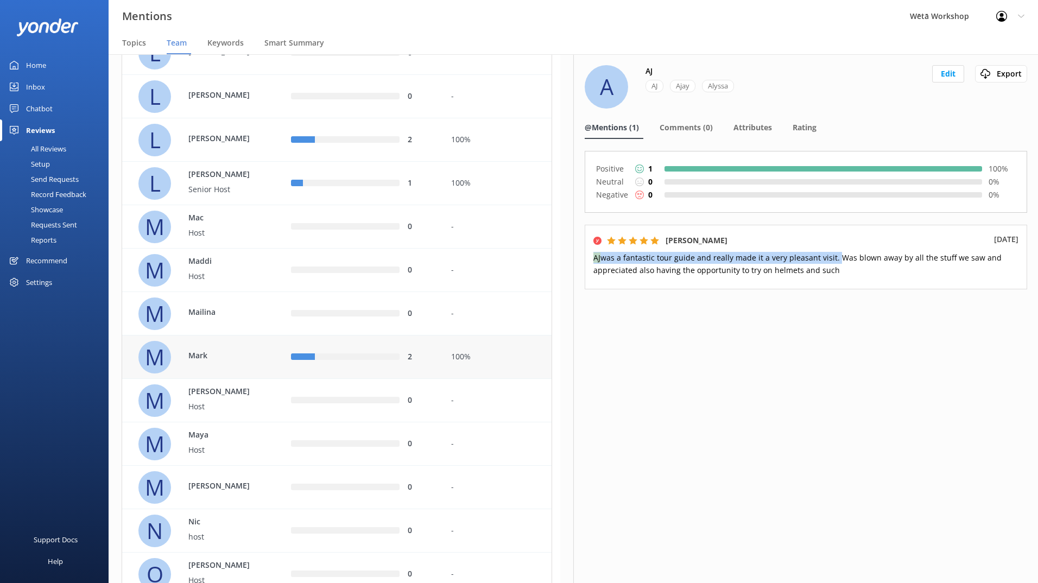
scroll to position [1574, 0]
click at [258, 182] on p "Senior Host" at bounding box center [223, 188] width 71 height 12
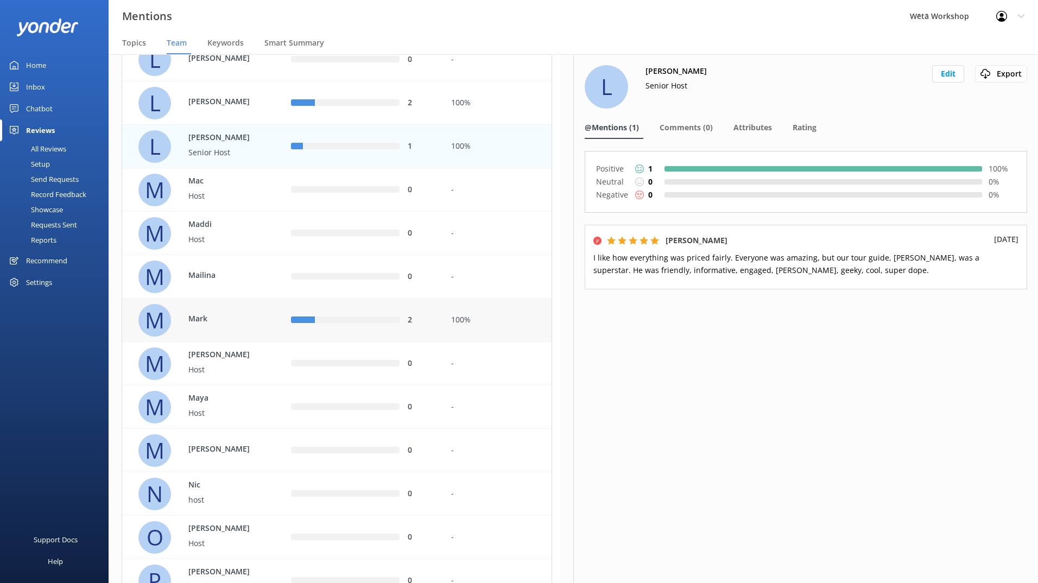
scroll to position [1628, 0]
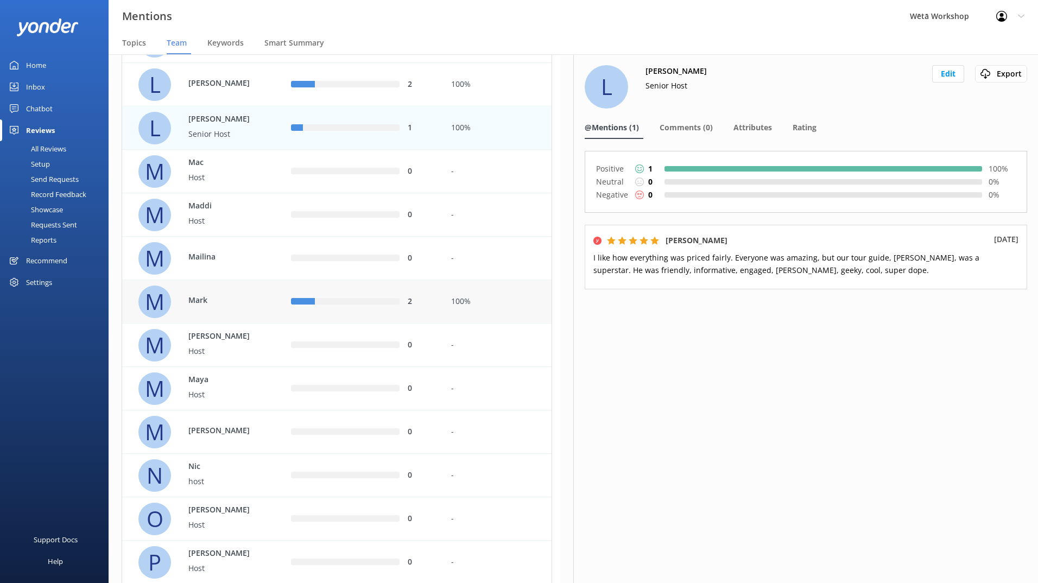
click at [392, 306] on div "2" at bounding box center [363, 302] width 144 height 12
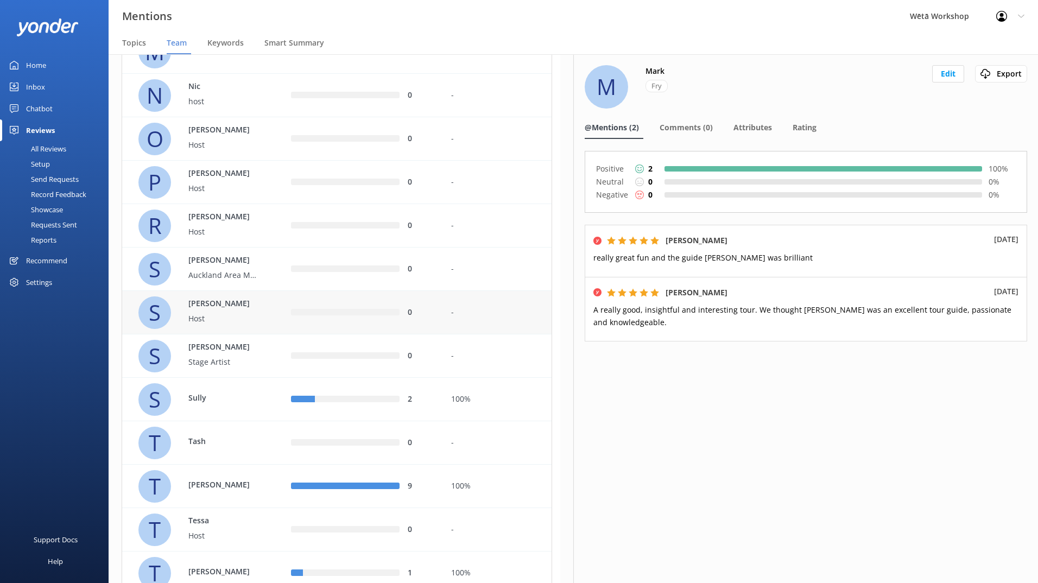
scroll to position [2117, 0]
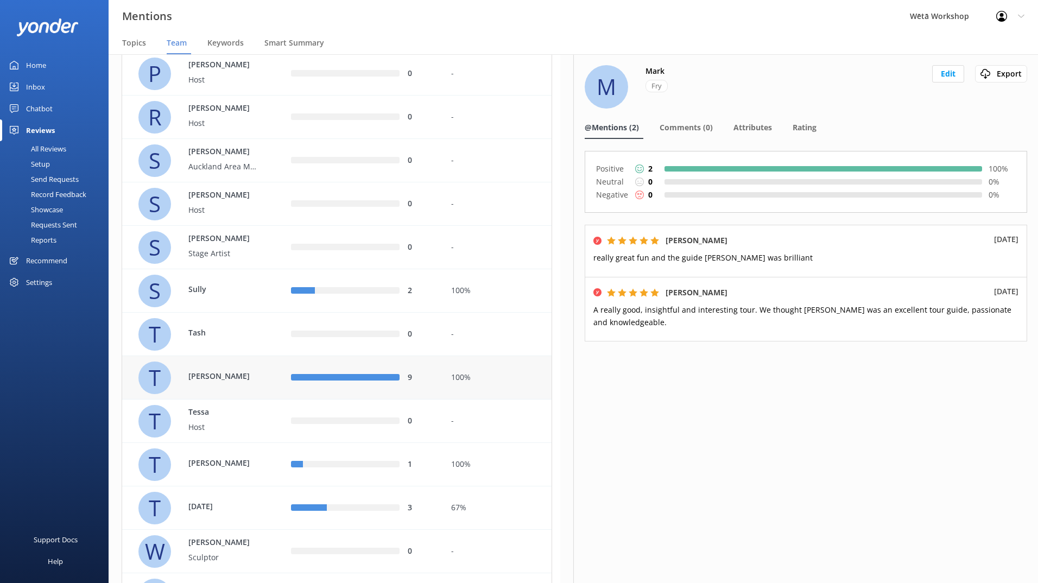
click at [259, 376] on div "[PERSON_NAME]" at bounding box center [206, 377] width 136 height 33
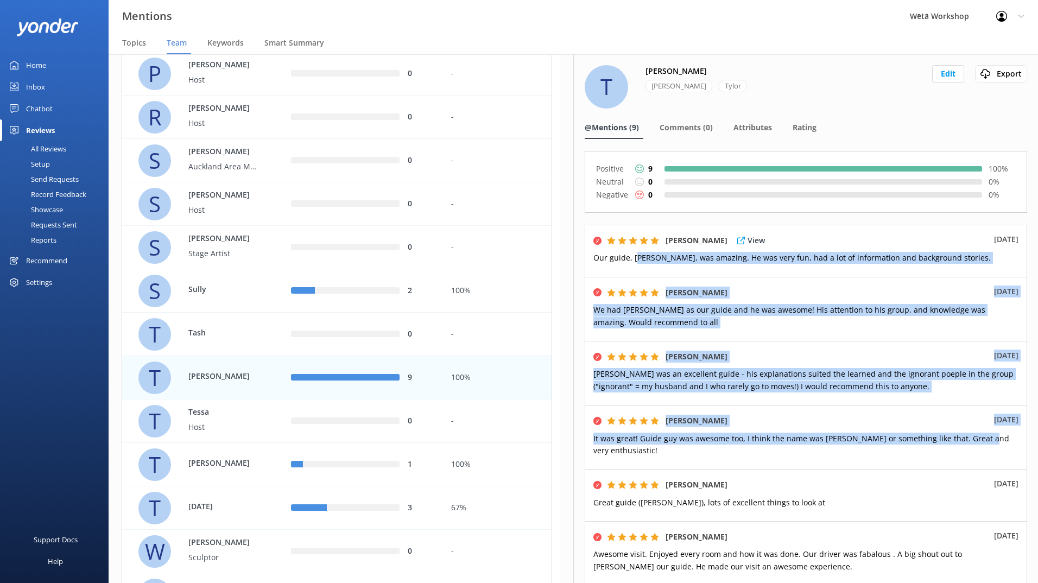
drag, startPoint x: 971, startPoint y: 437, endPoint x: 635, endPoint y: 264, distance: 377.7
click at [635, 264] on div "Positive 9 100 % Neutral 0 0 % Negative 0 0 % [PERSON_NAME] View [DATE] Our gui…" at bounding box center [805, 495] width 442 height 688
drag, startPoint x: 635, startPoint y: 264, endPoint x: 754, endPoint y: 287, distance: 121.1
click at [754, 287] on div "View" at bounding box center [751, 292] width 36 height 14
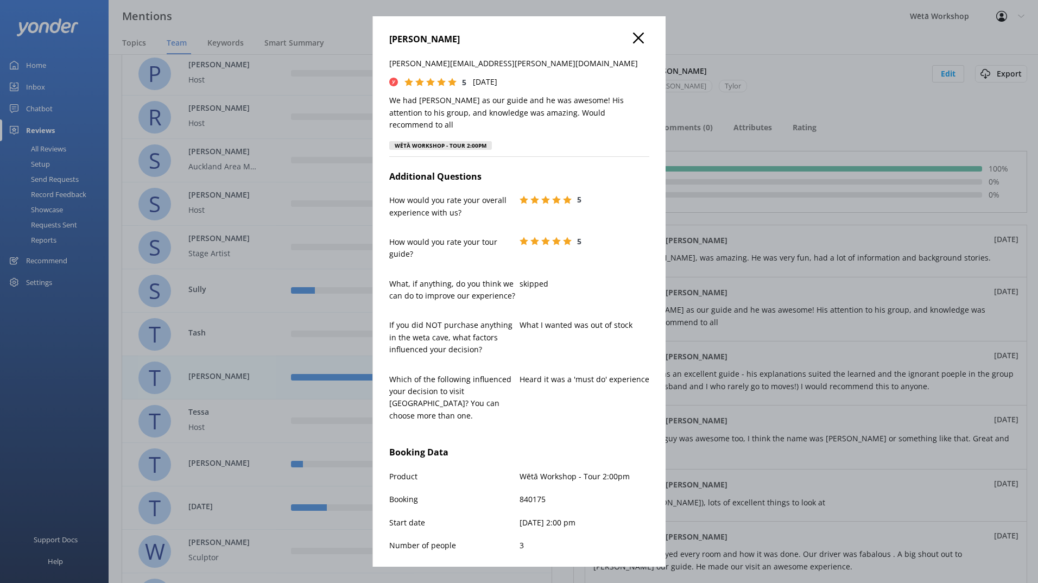
click at [633, 35] on icon at bounding box center [638, 38] width 11 height 11
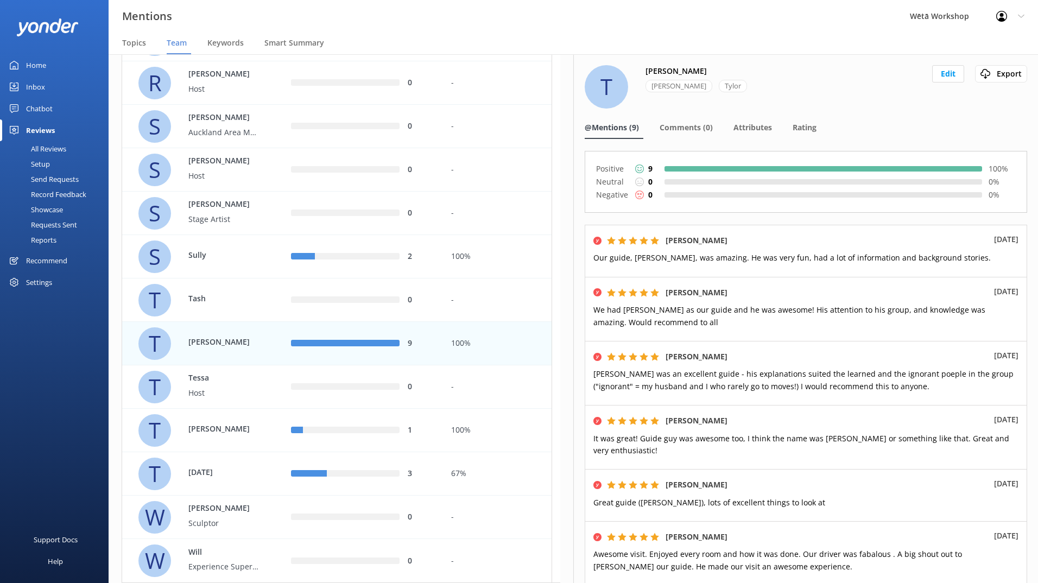
scroll to position [2183, 0]
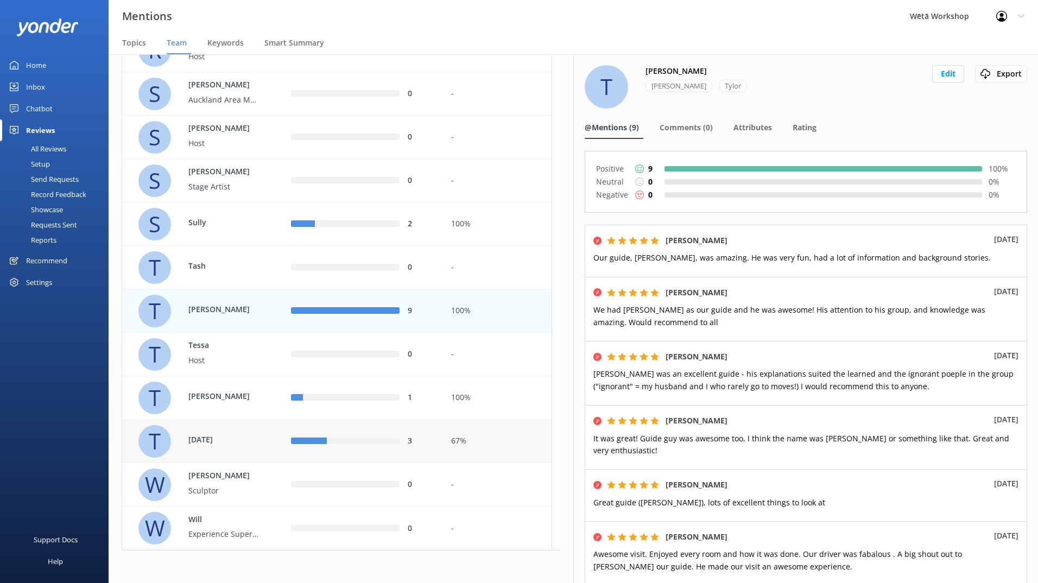
click at [390, 443] on div "row" at bounding box center [363, 441] width 73 height 7
